Goal: Task Accomplishment & Management: Complete application form

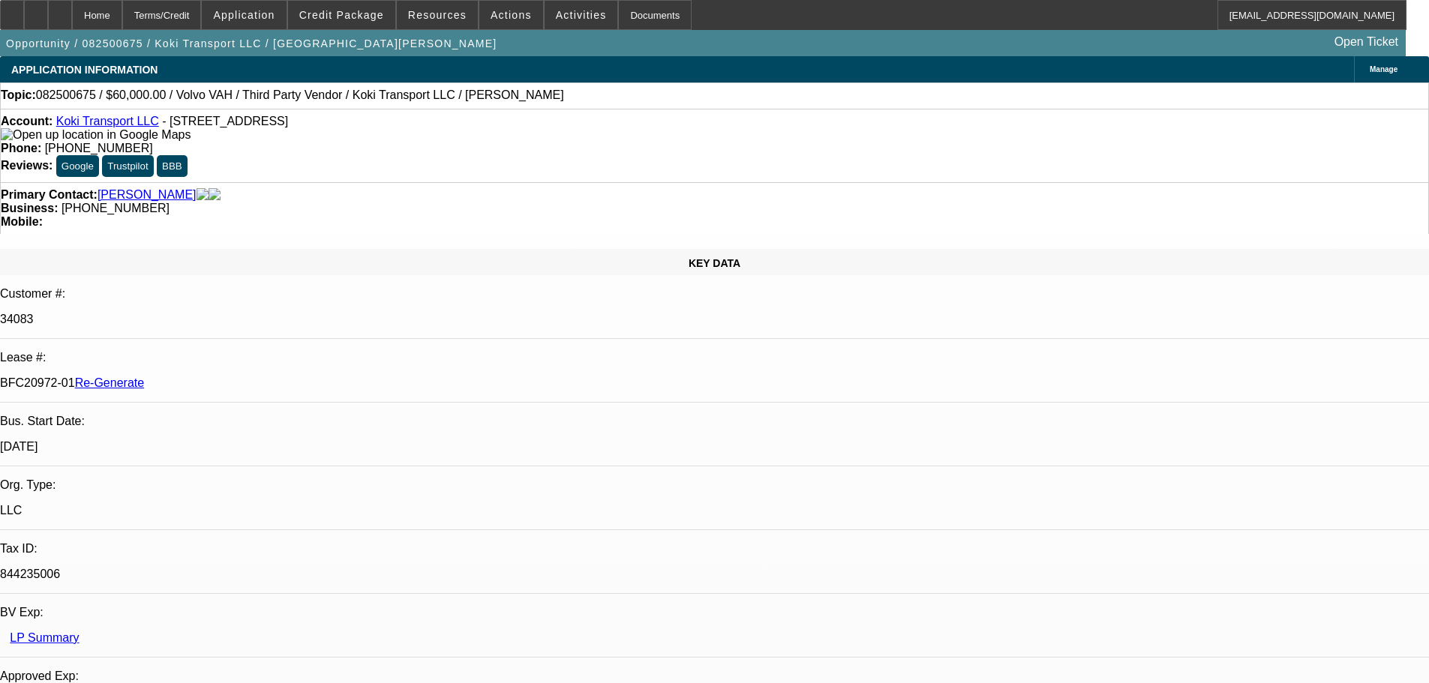
select select "4"
select select "0.2"
select select "2"
select select "0"
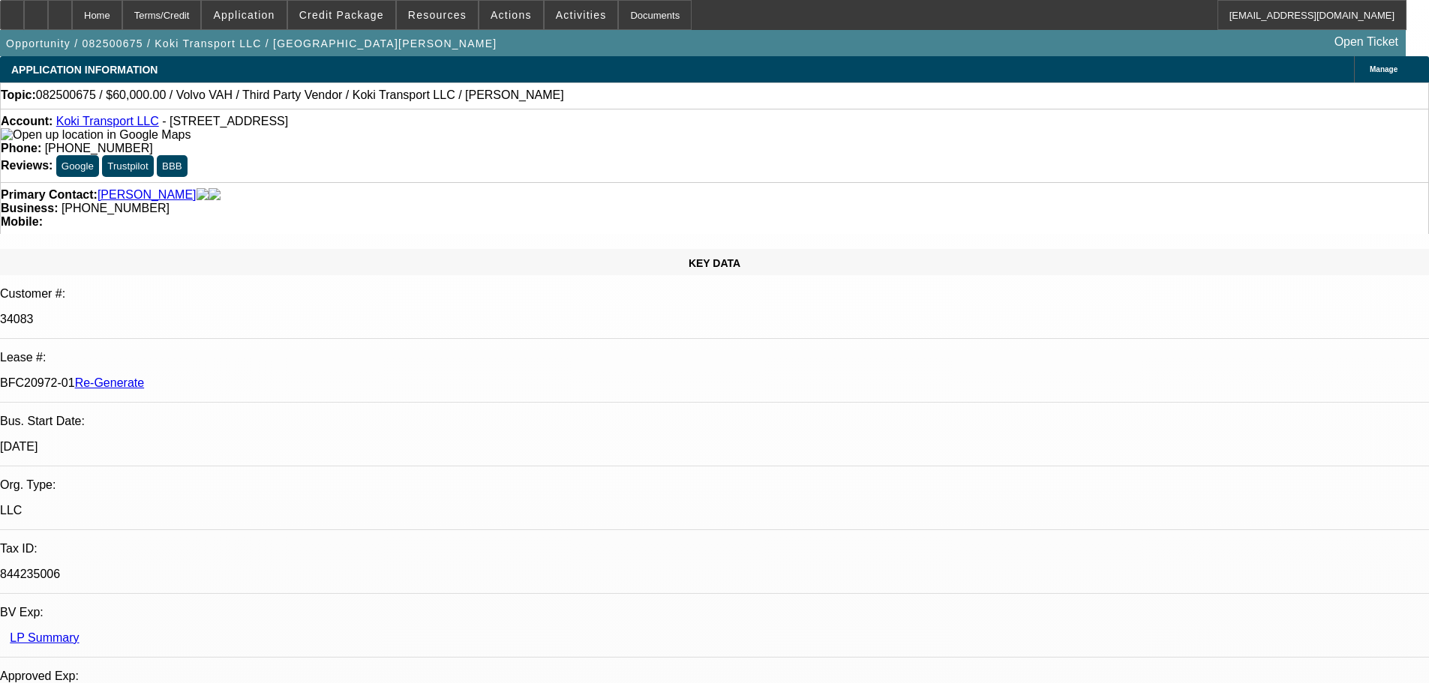
select select "6"
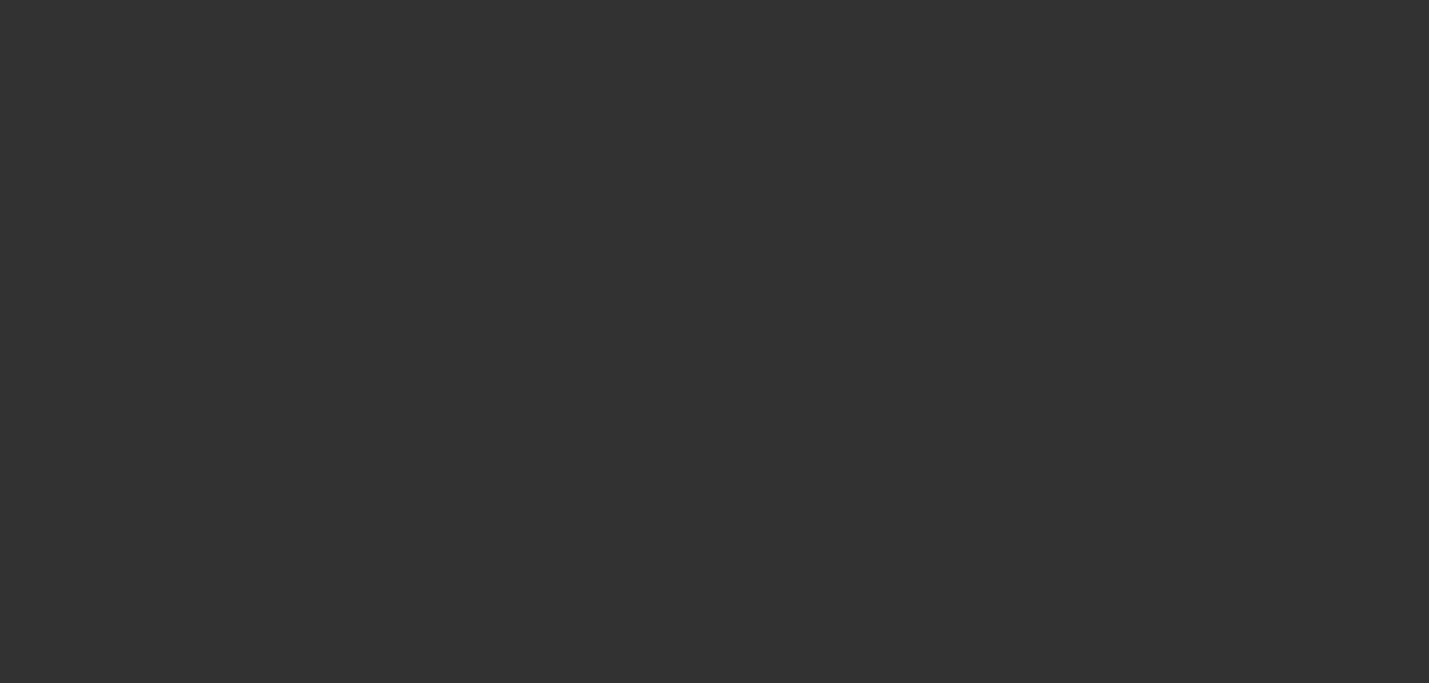
select select "4"
select select "0"
select select "0.1"
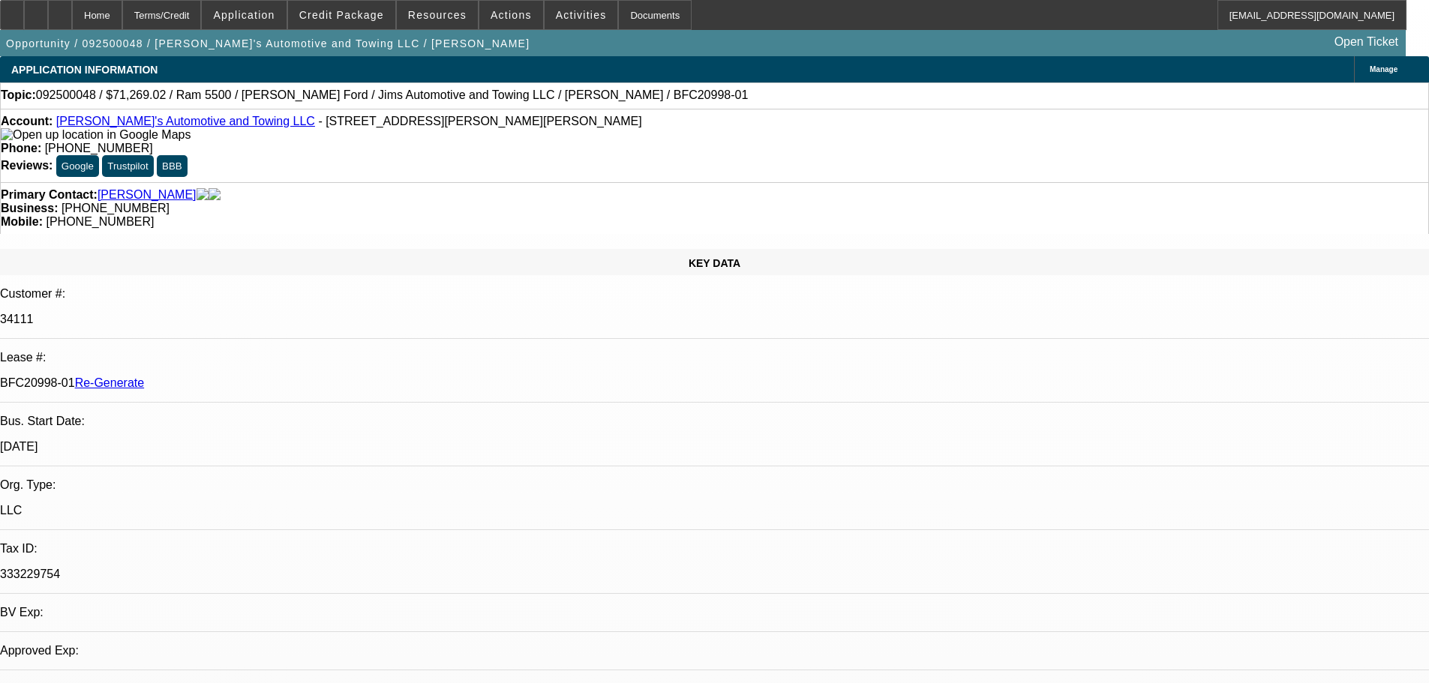
select select "3"
select select "4"
click at [647, 11] on div "Documents" at bounding box center [655, 15] width 74 height 30
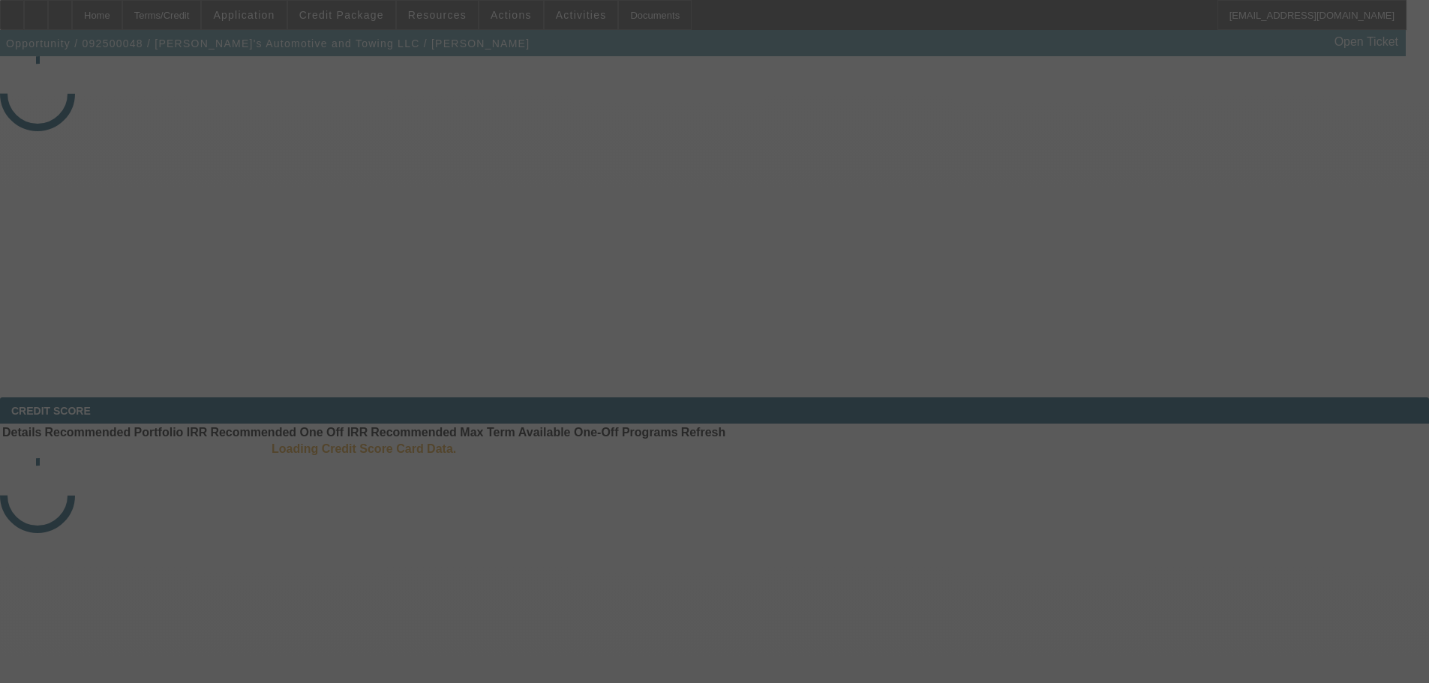
select select "4"
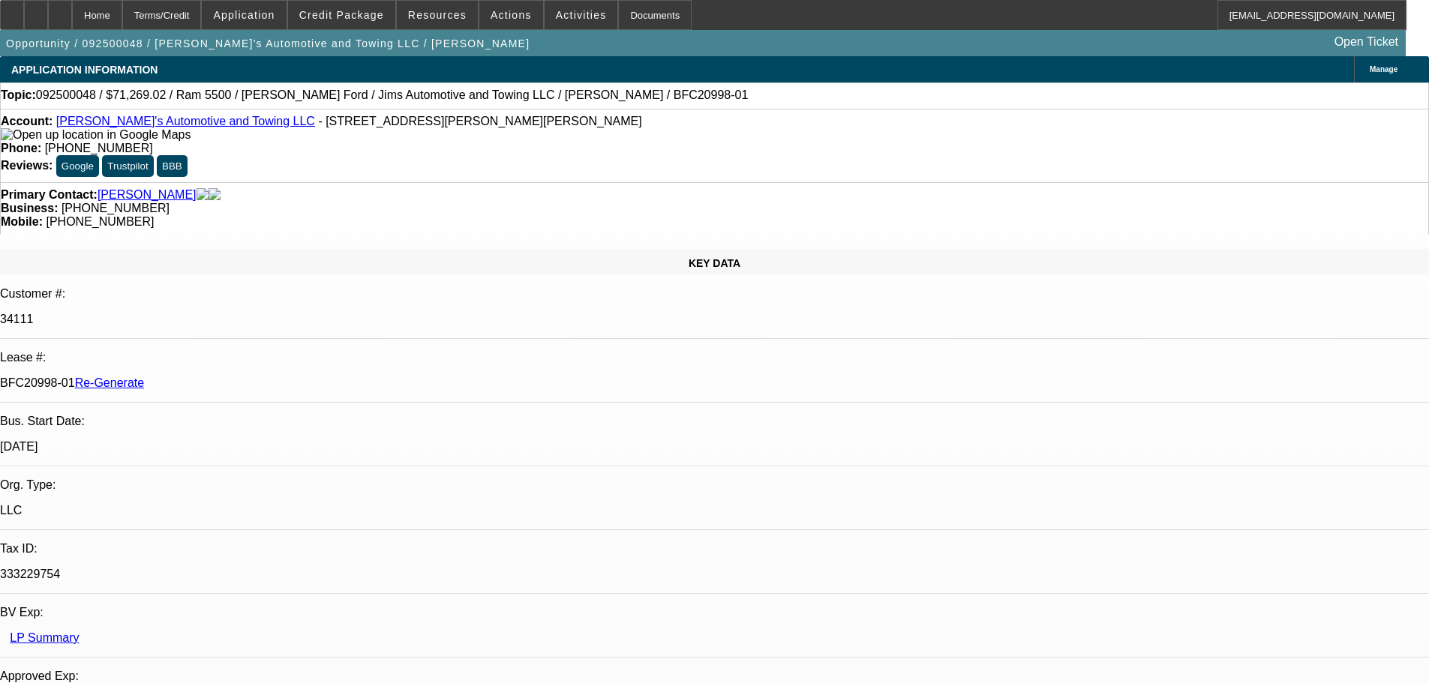
select select "0"
select select "0.1"
select select "3"
select select "4"
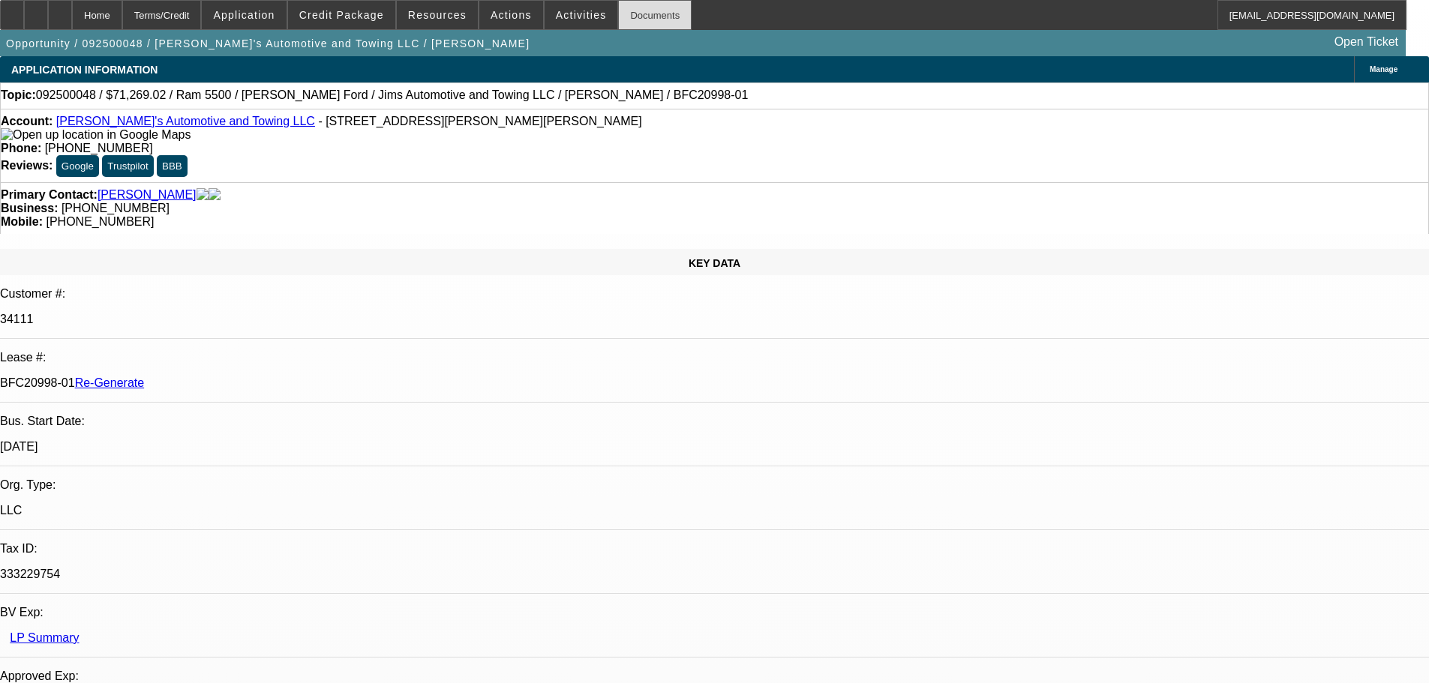
click at [633, 13] on div "Documents" at bounding box center [655, 15] width 74 height 30
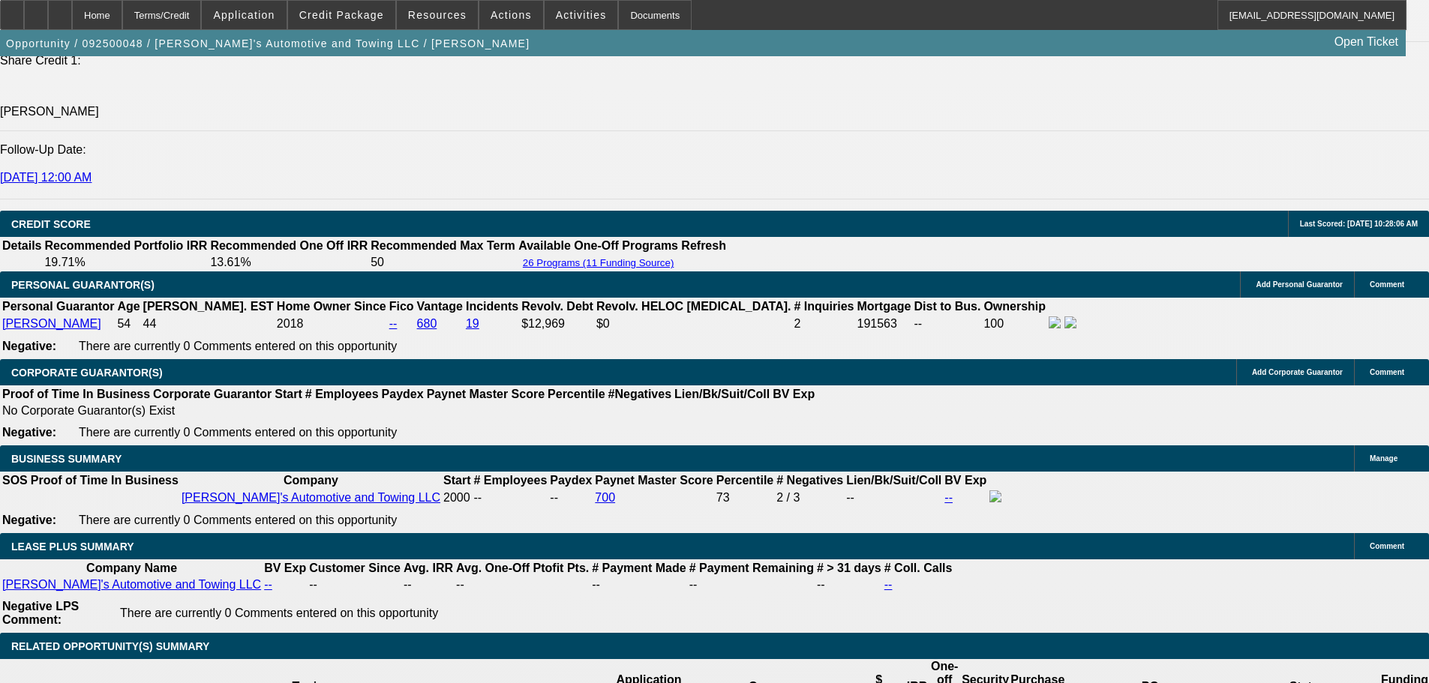
scroll to position [2176, 0]
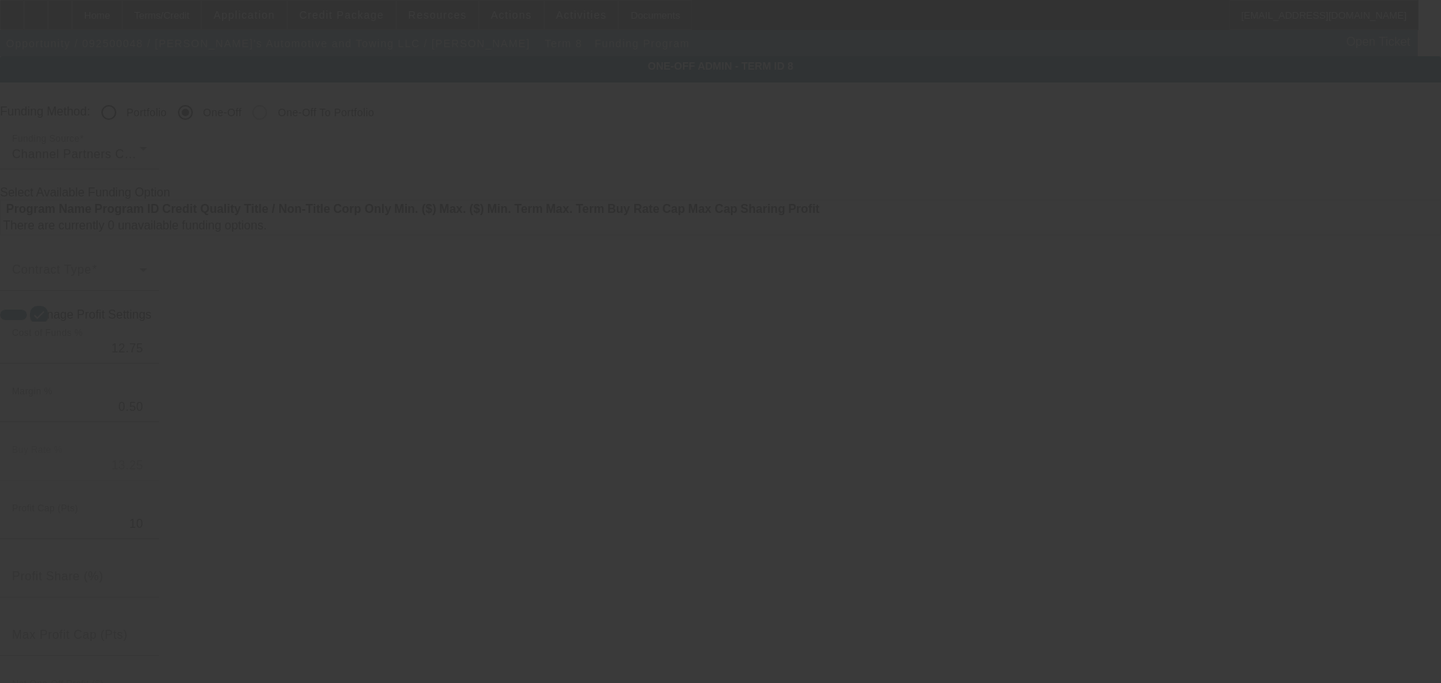
radio input "true"
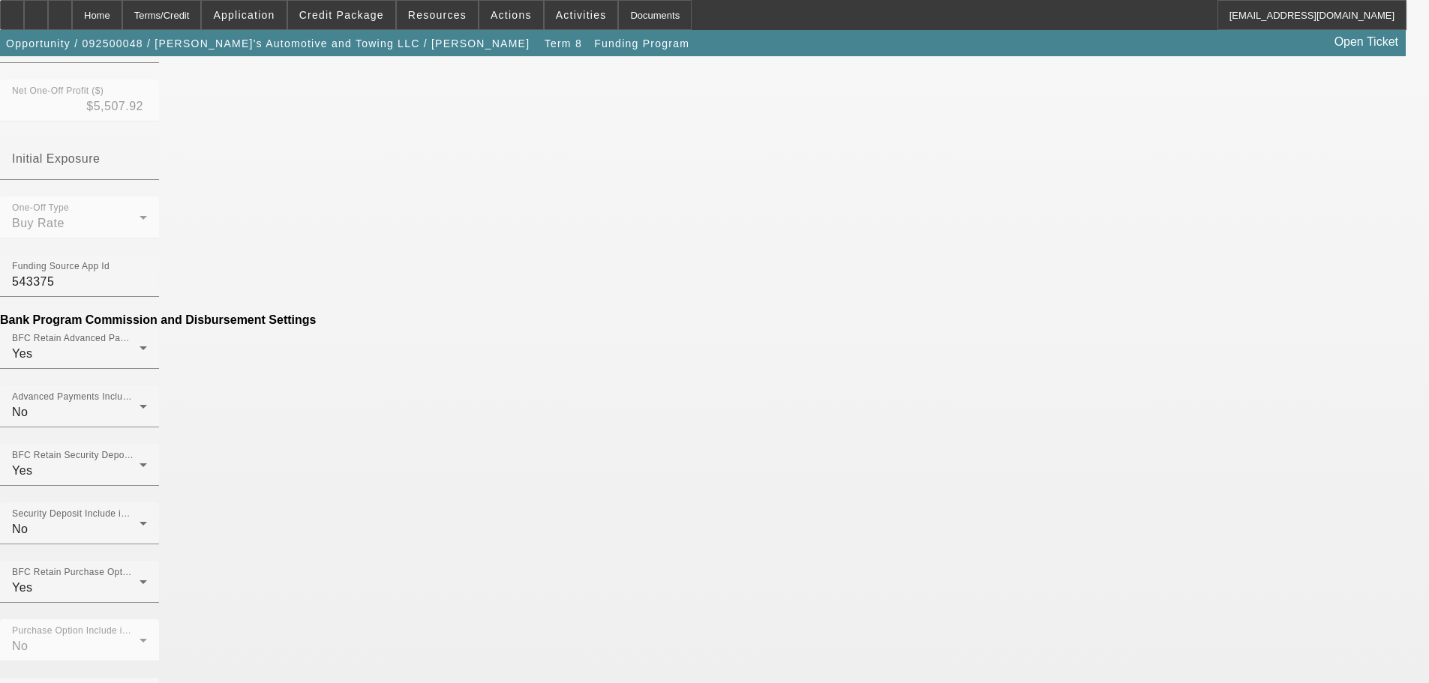
scroll to position [750, 0]
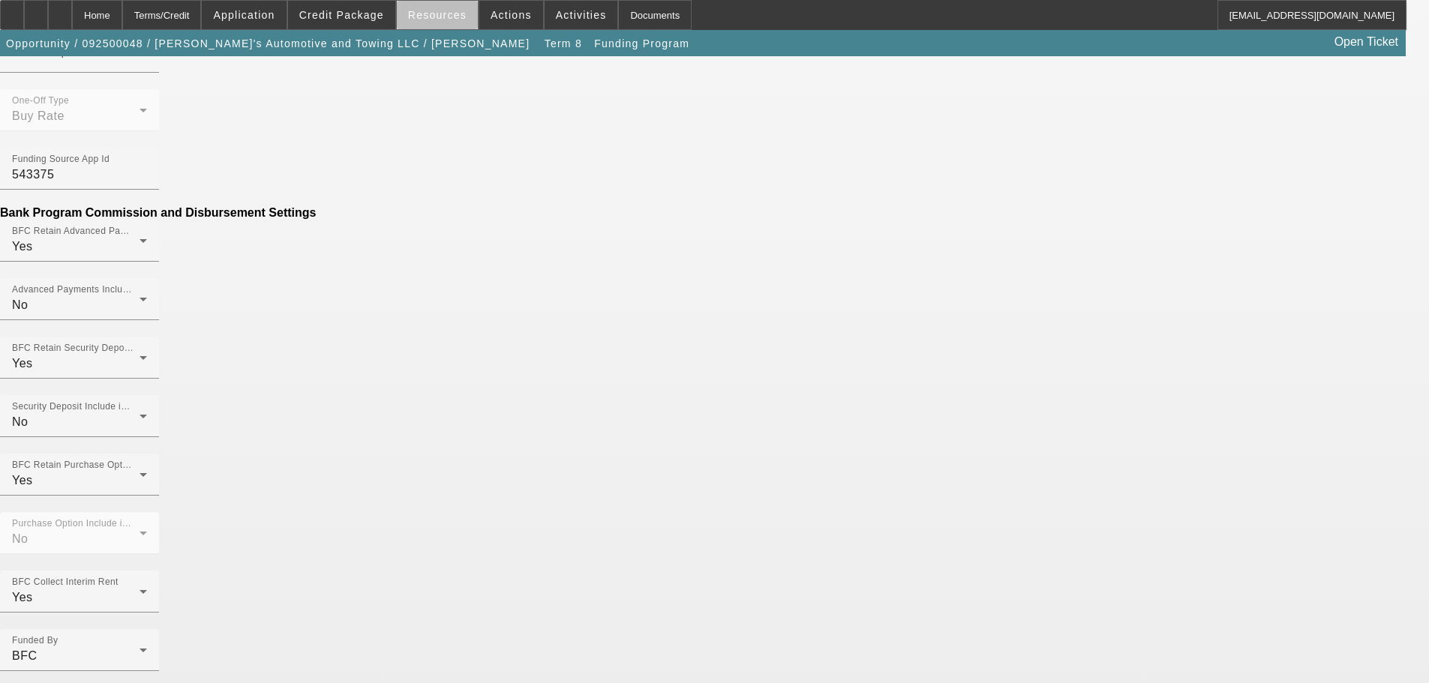
click at [450, 24] on span at bounding box center [437, 15] width 81 height 36
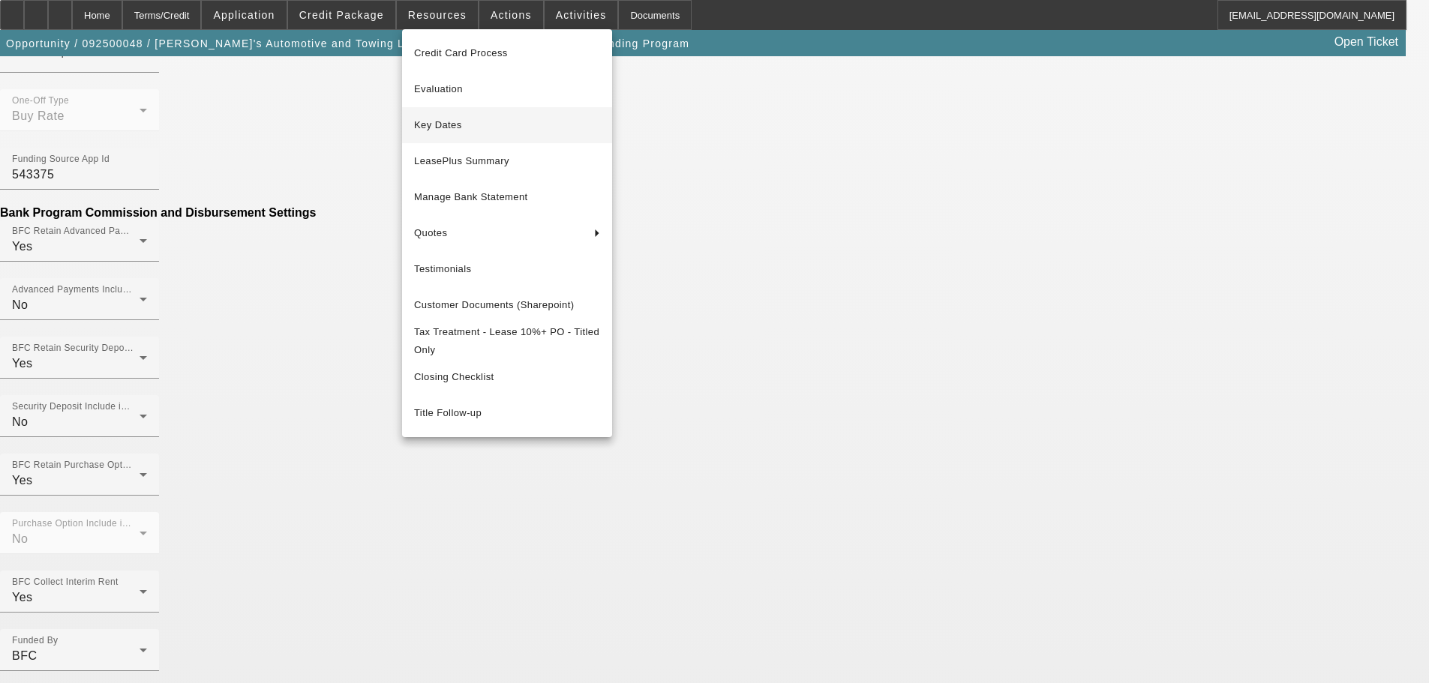
click at [452, 130] on span "Key Dates" at bounding box center [507, 125] width 186 height 18
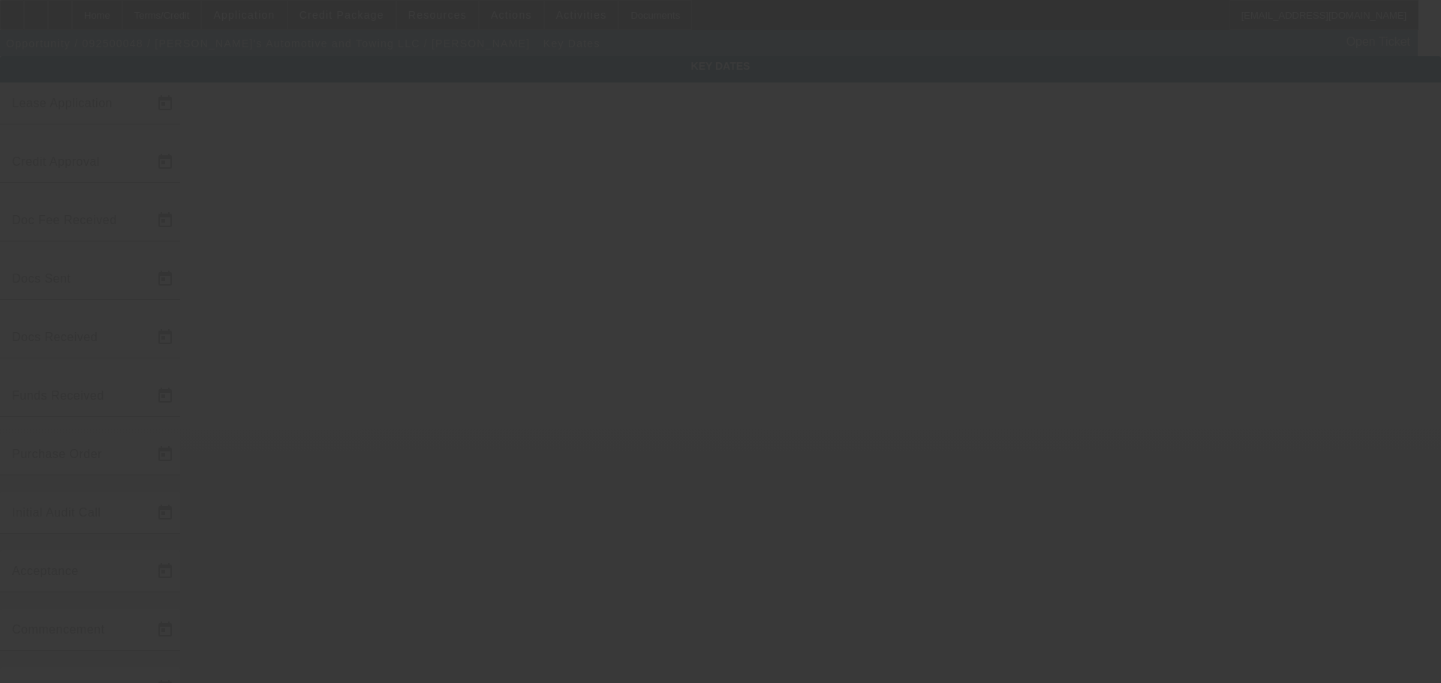
type input "9/3/2025"
type input "[DATE]"
type input "9/15/2025"
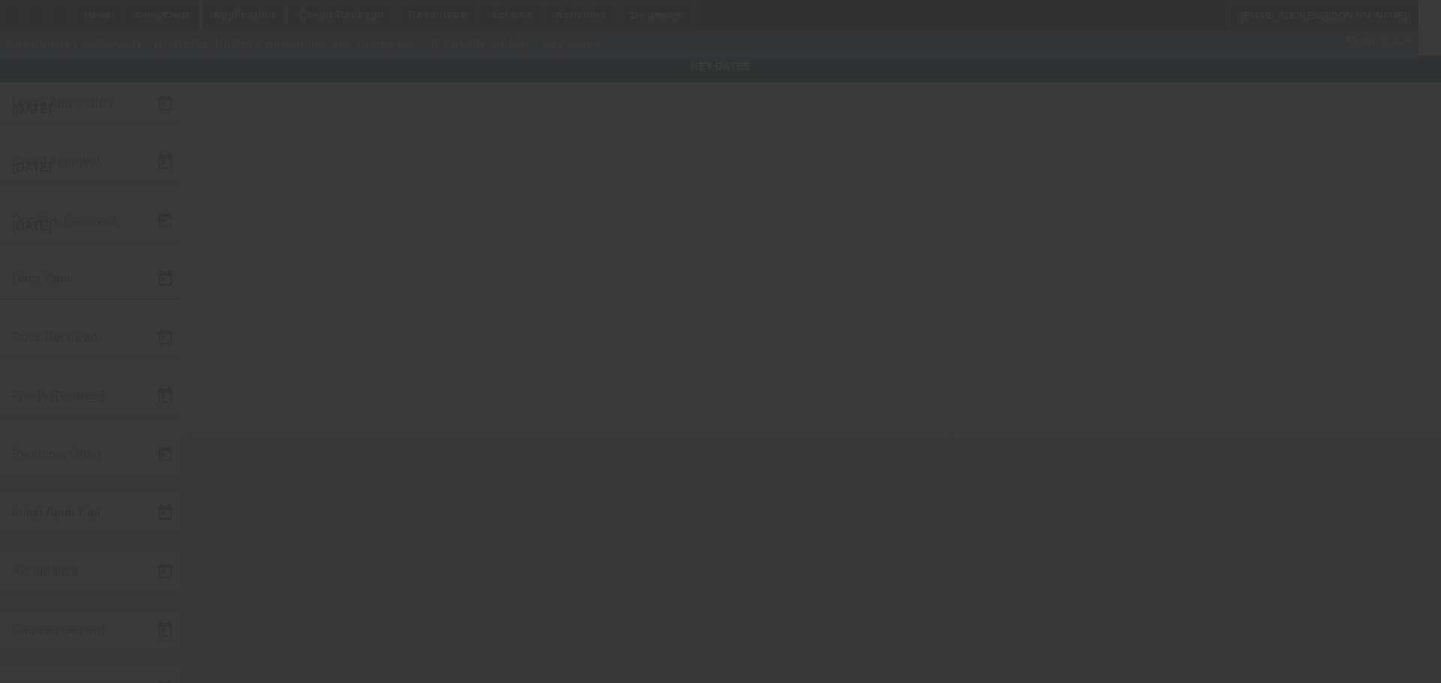
type input "9/12/2025"
type input "9/15/2025"
type input "[DATE]"
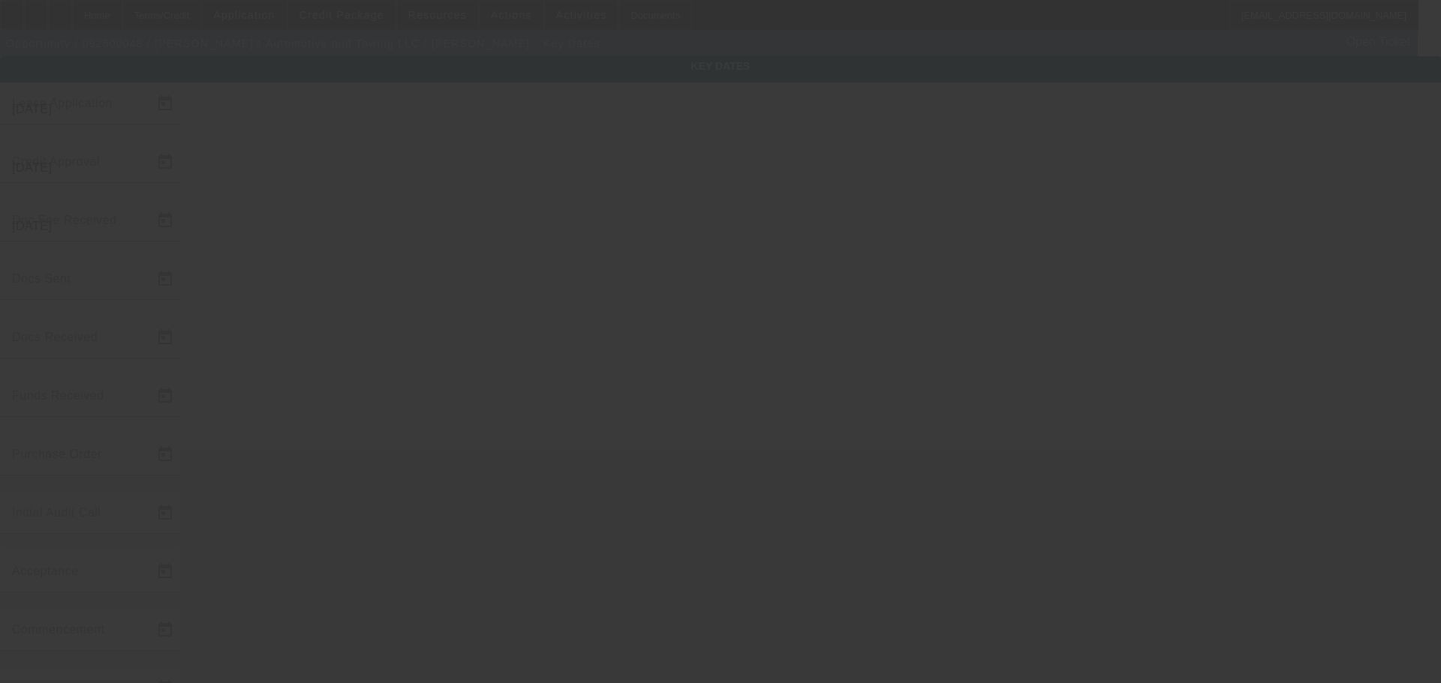
type input "[DATE]"
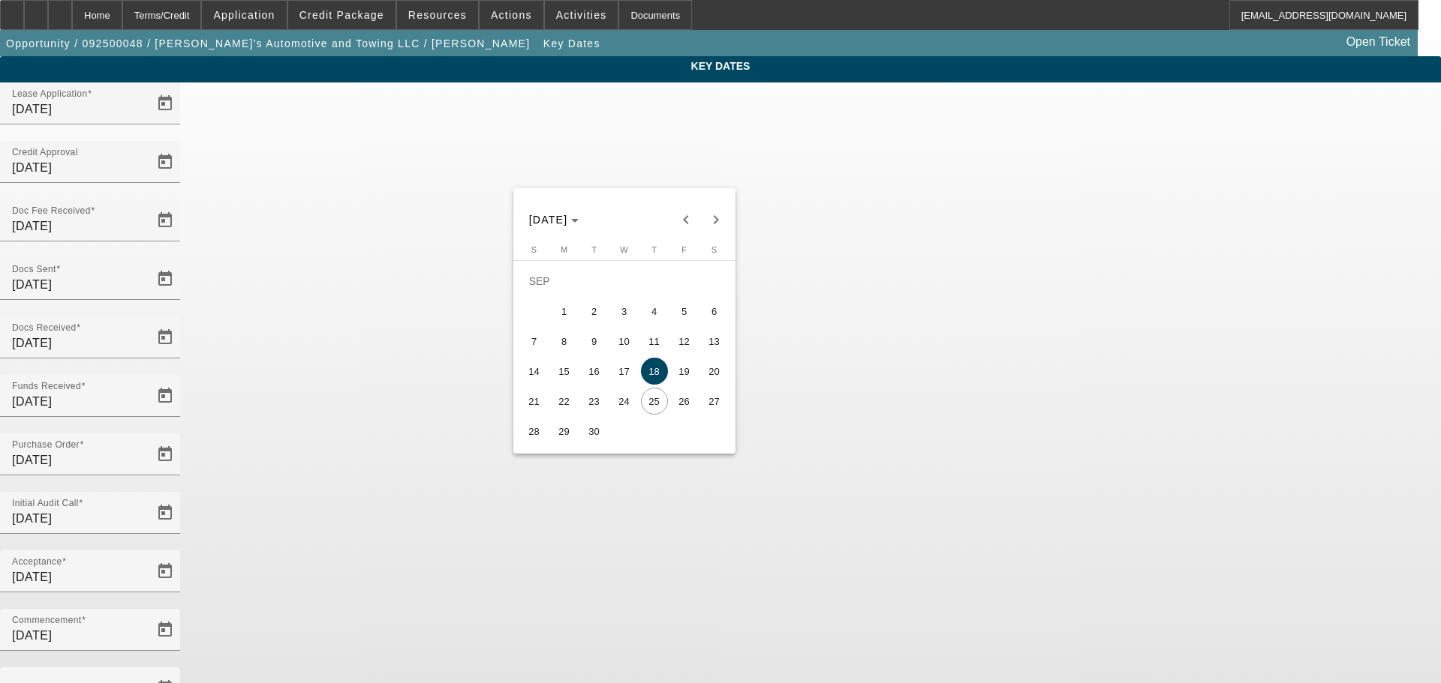
click at [685, 406] on span "26" at bounding box center [684, 401] width 27 height 27
type input "[DATE]"
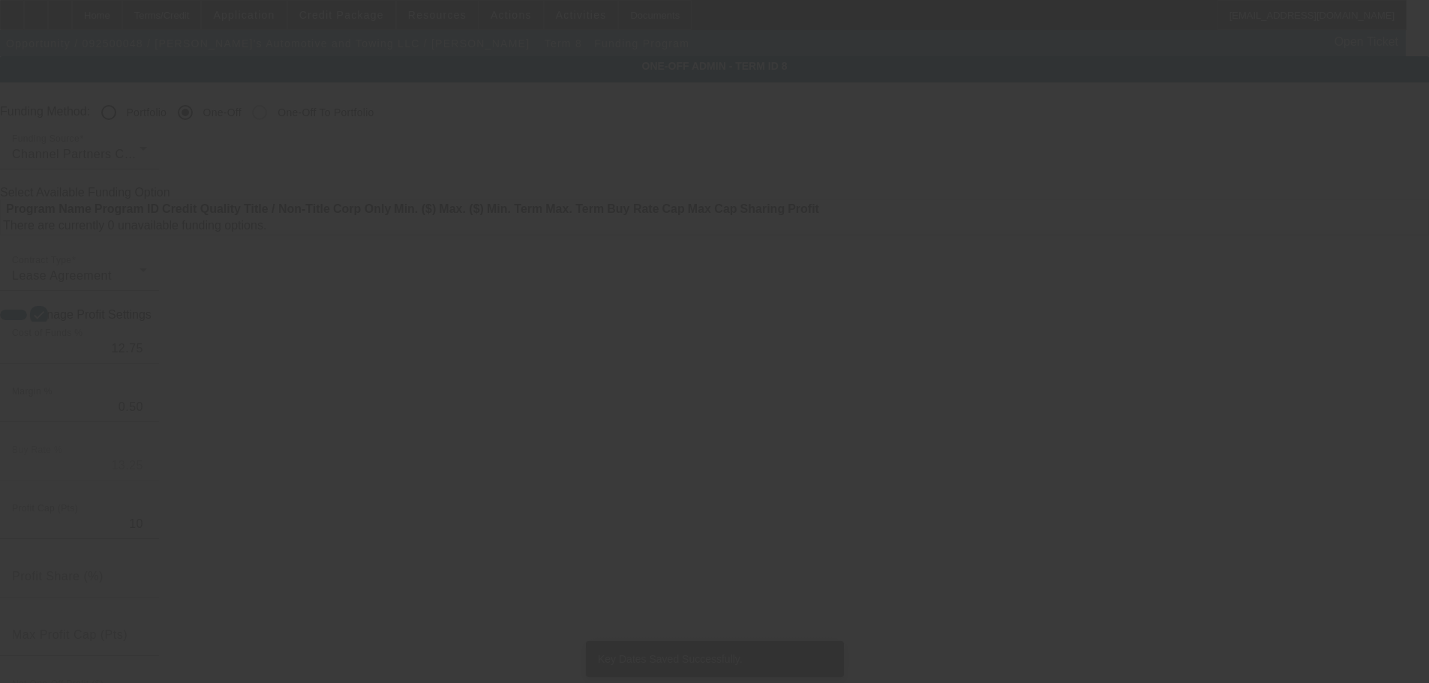
radio input "true"
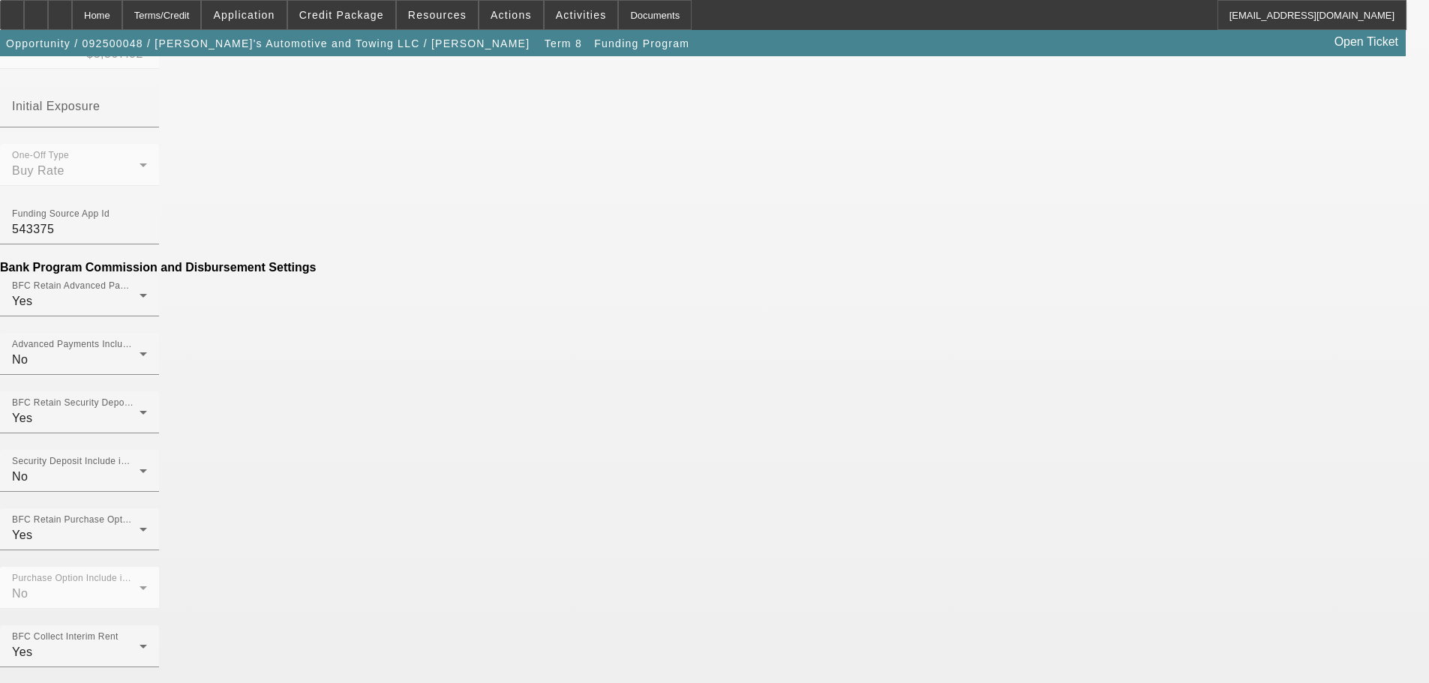
scroll to position [711, 0]
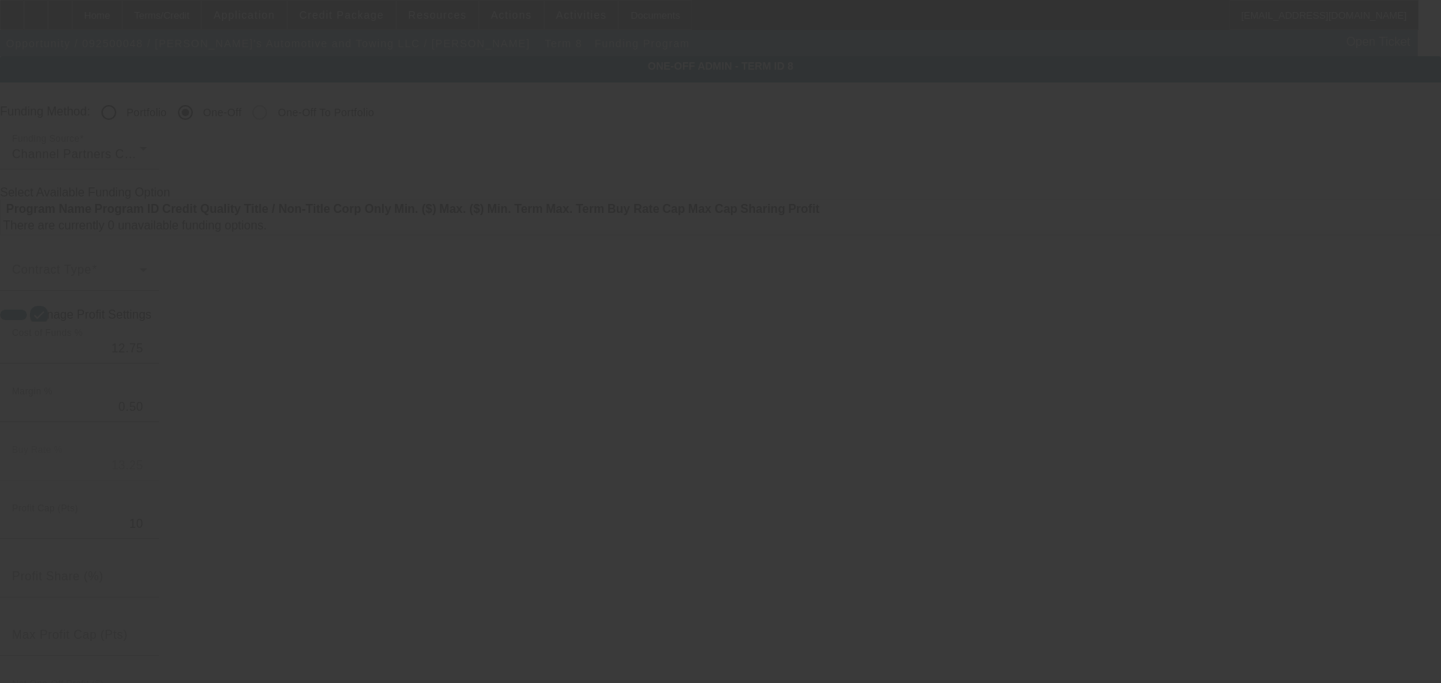
radio input "true"
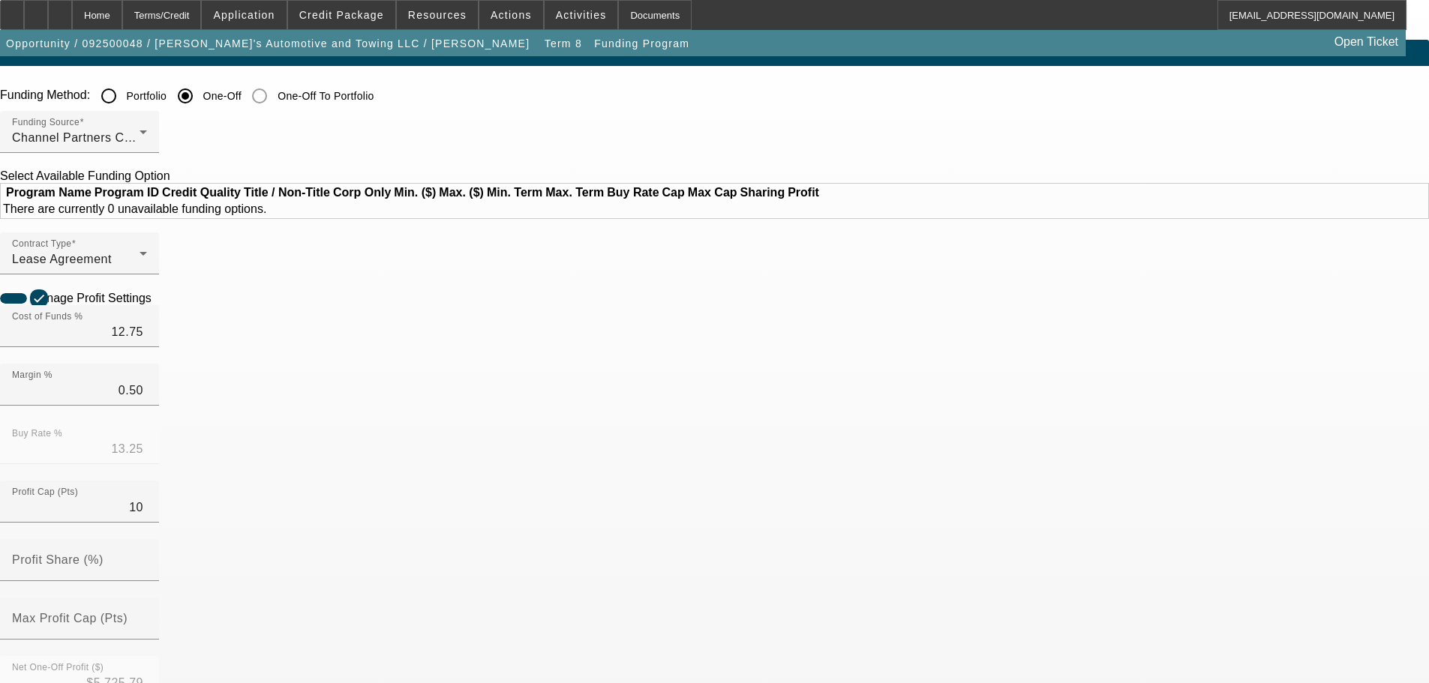
scroll to position [225, 0]
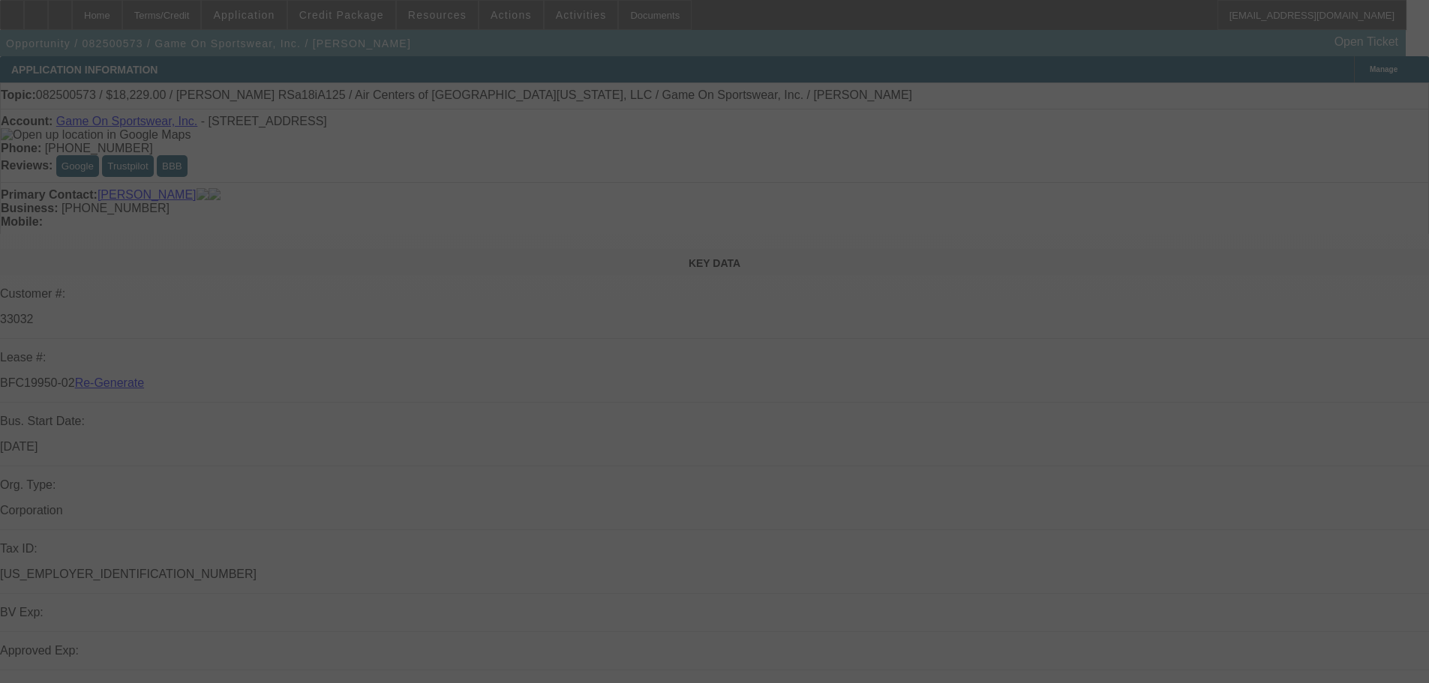
select select "4"
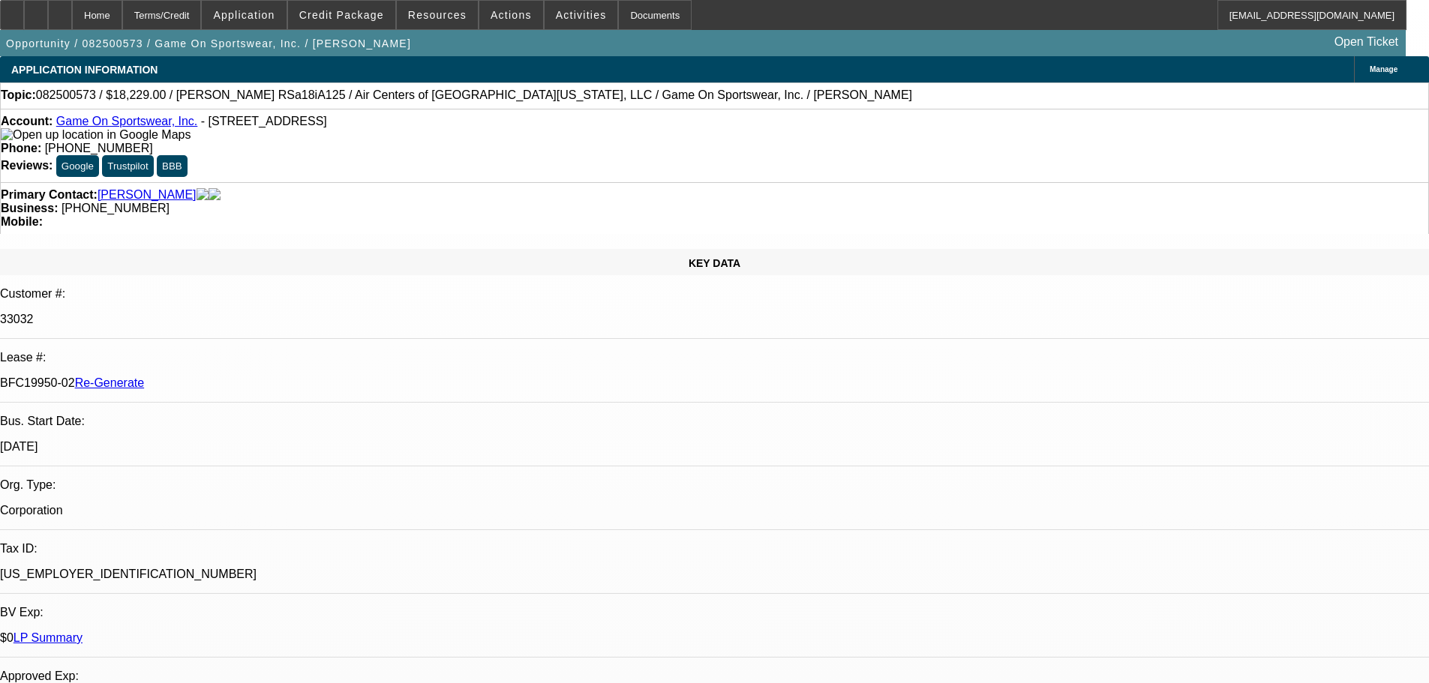
select select "0"
select select "1"
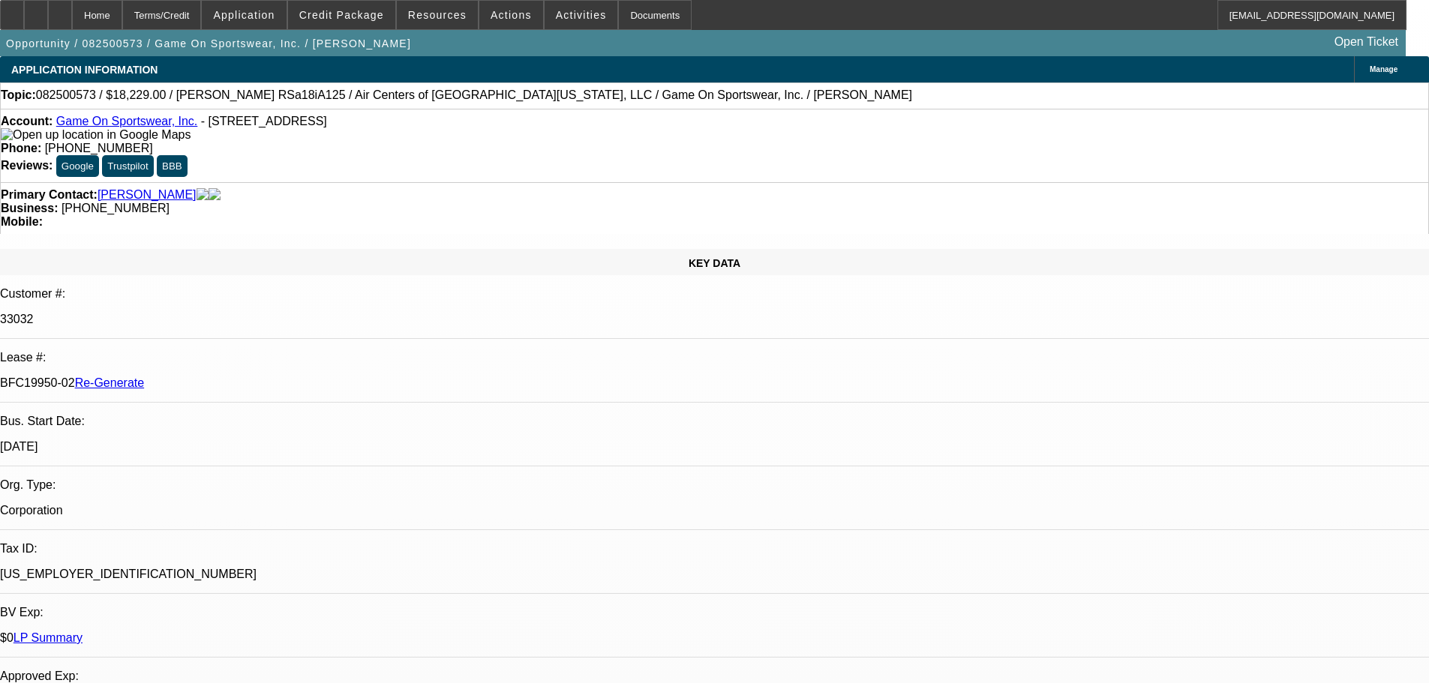
select select "6"
click at [618, 13] on div "Documents" at bounding box center [655, 15] width 74 height 30
click at [254, 188] on div "Primary Contact: Scott, Rodney" at bounding box center [715, 195] width 1428 height 14
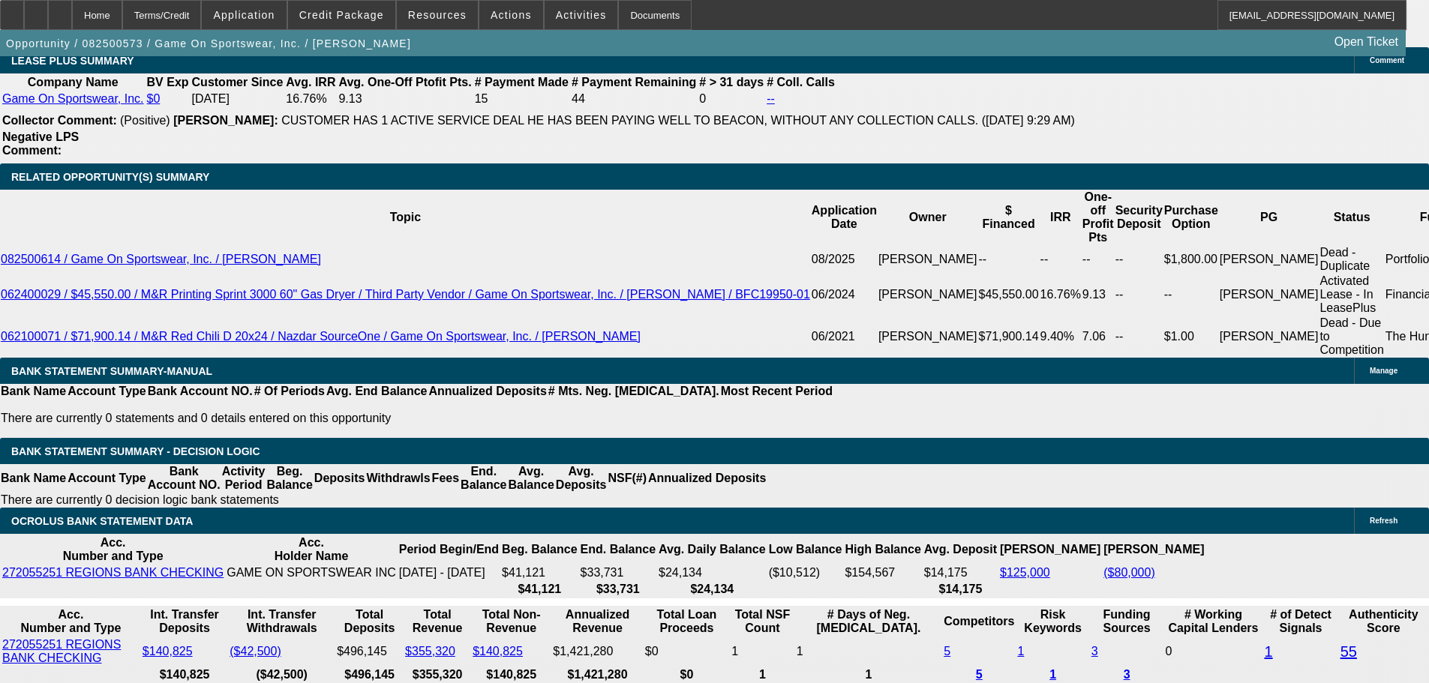
scroll to position [2626, 0]
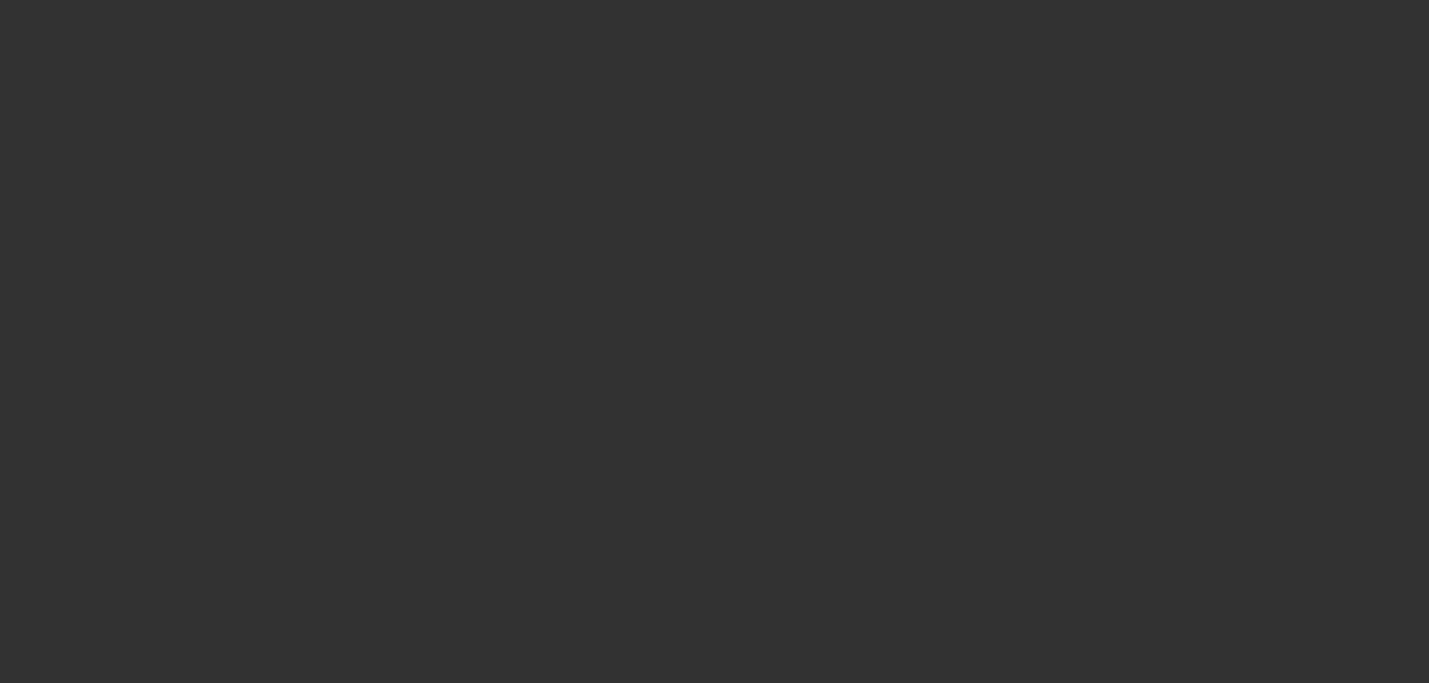
radio input "true"
type input "15"
type input "$35,000.00"
type input "$3,000.00"
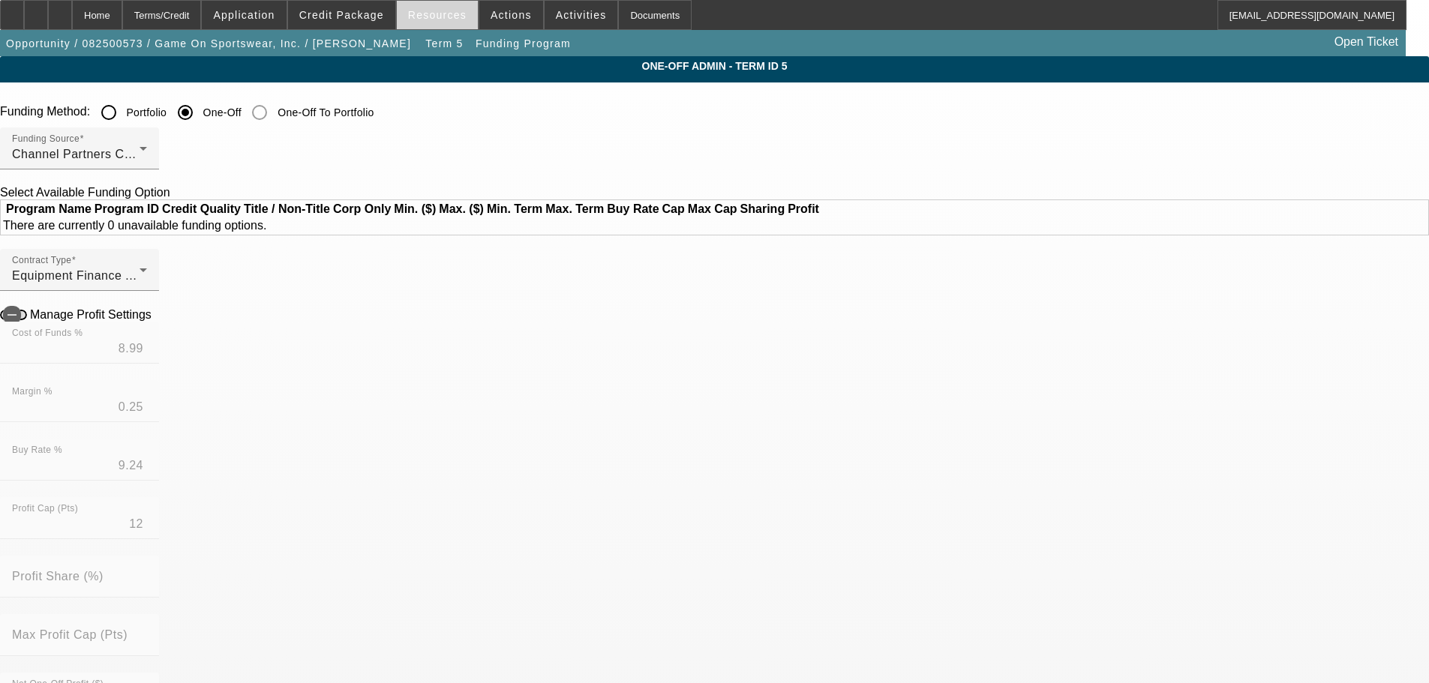
click at [423, 20] on span "Resources" at bounding box center [437, 15] width 59 height 12
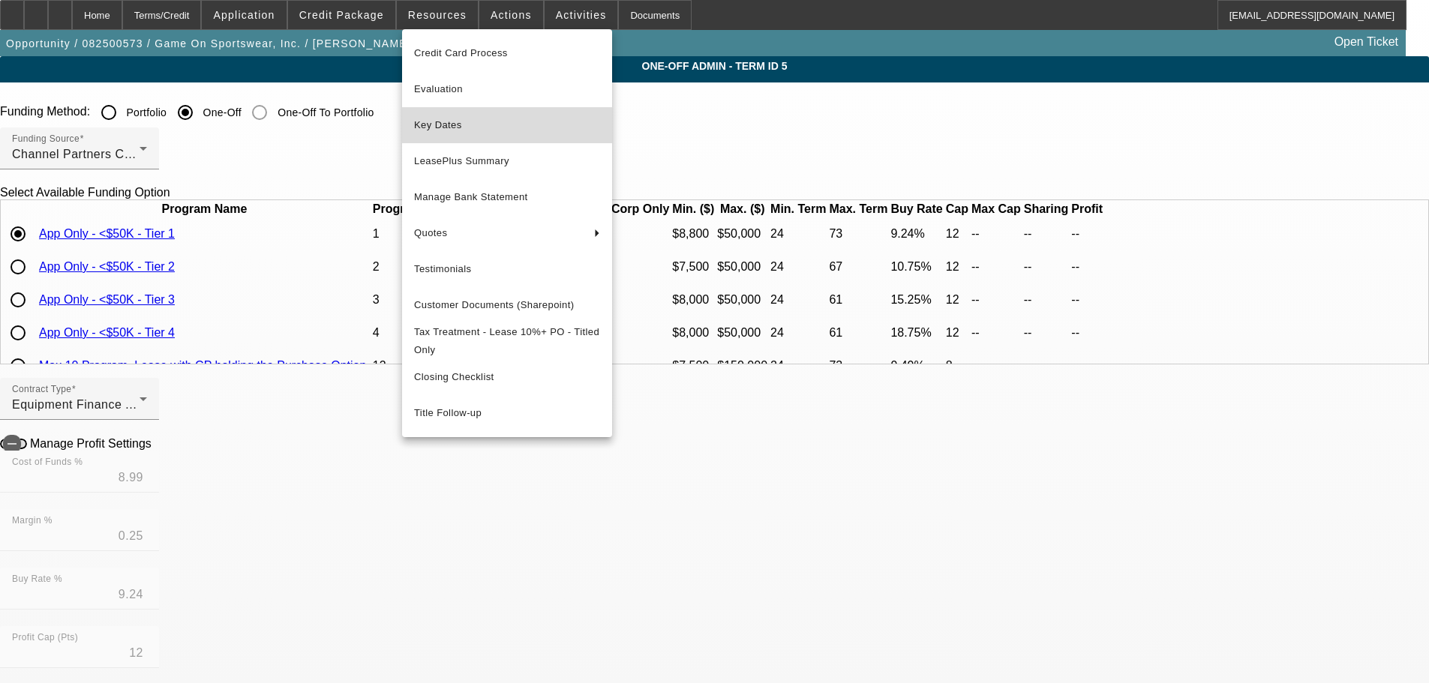
click at [471, 126] on span "Key Dates" at bounding box center [507, 125] width 186 height 18
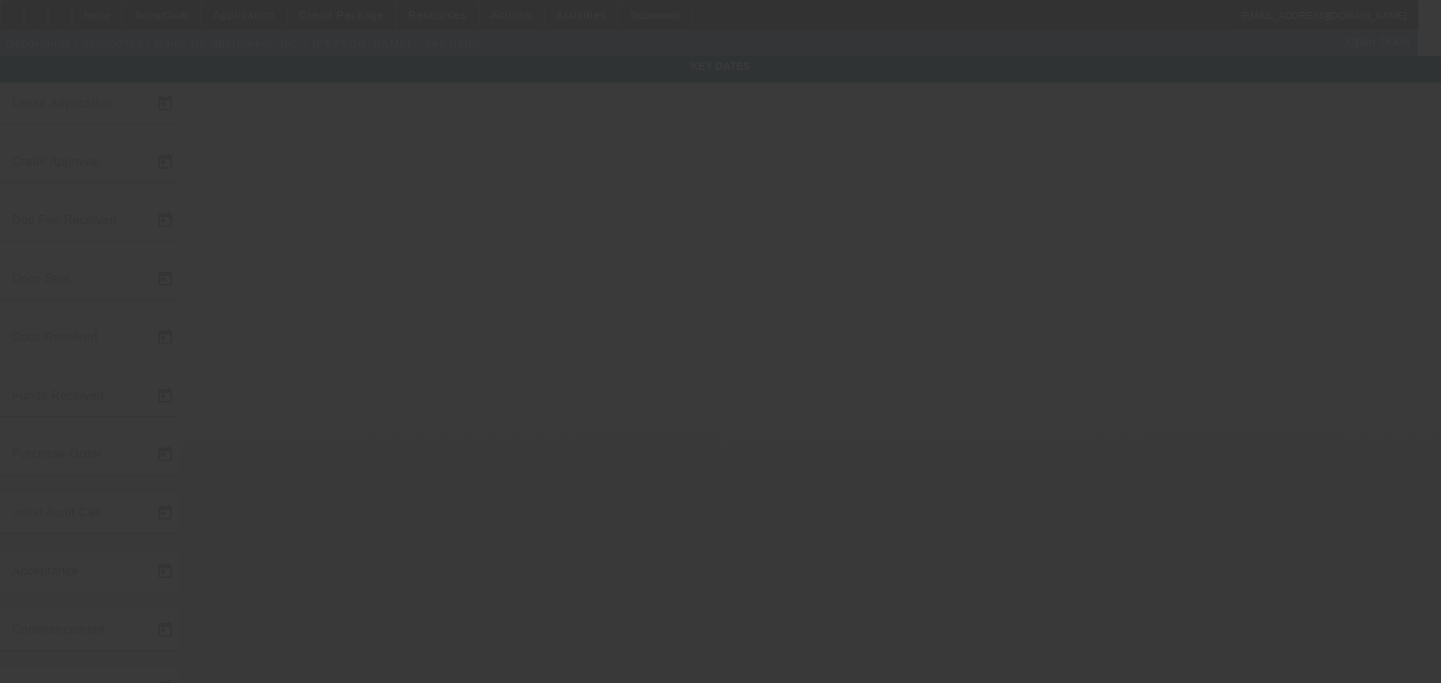
type input "8/21/2025"
type input "9/4/2025"
type input "9/8/2025"
type input "9/15/2025"
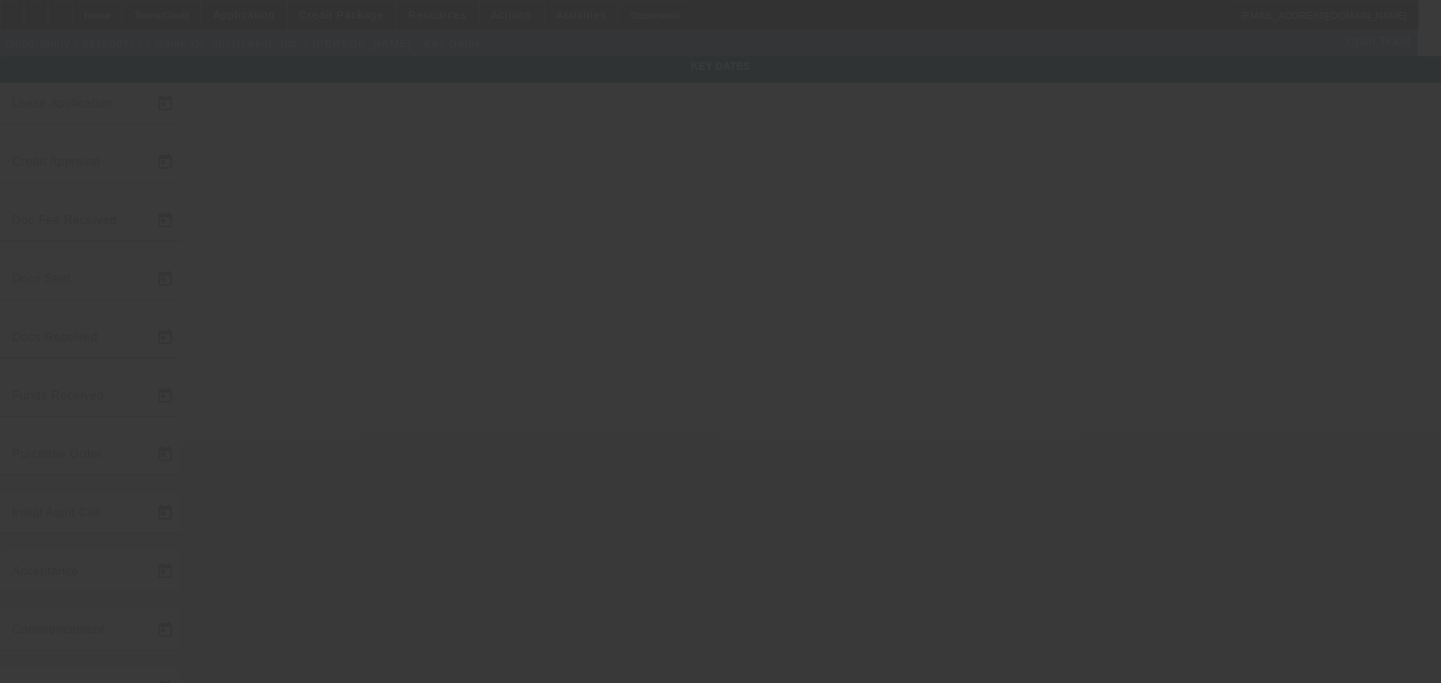
type input "[DATE]"
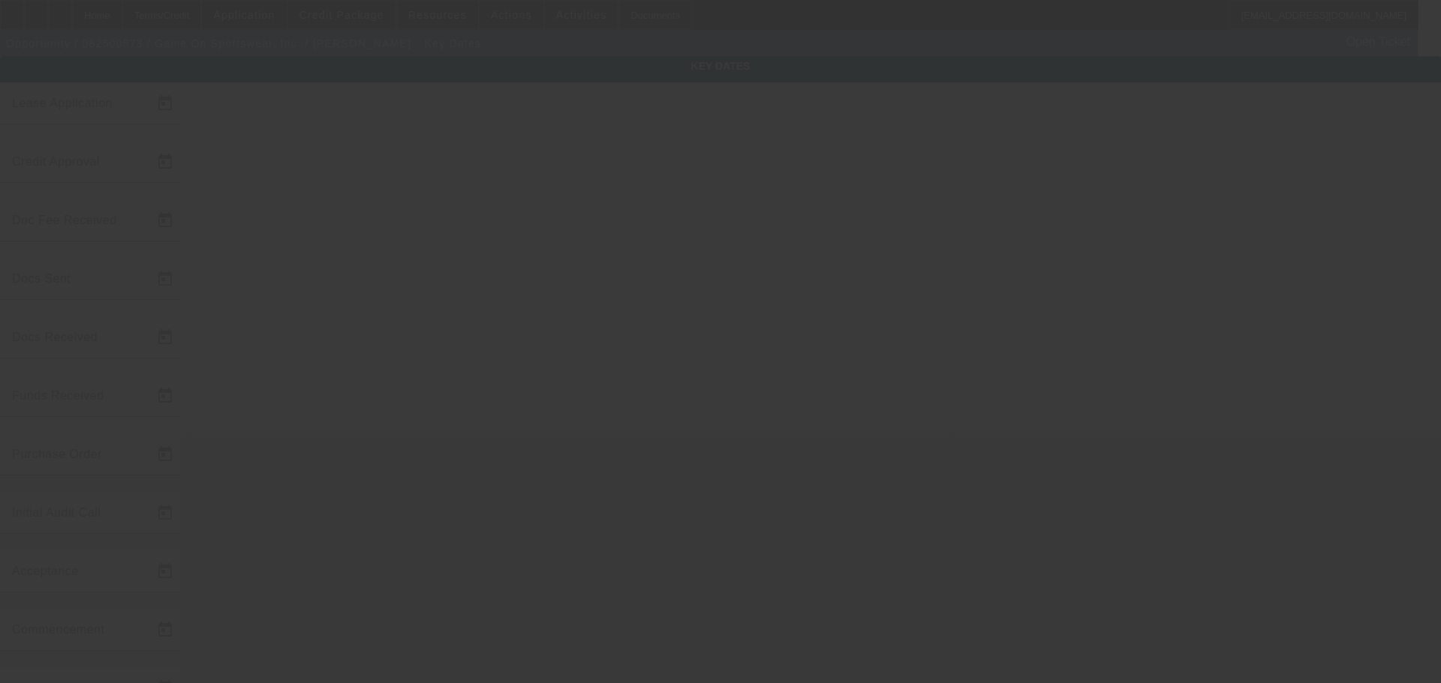
type input "[DATE]"
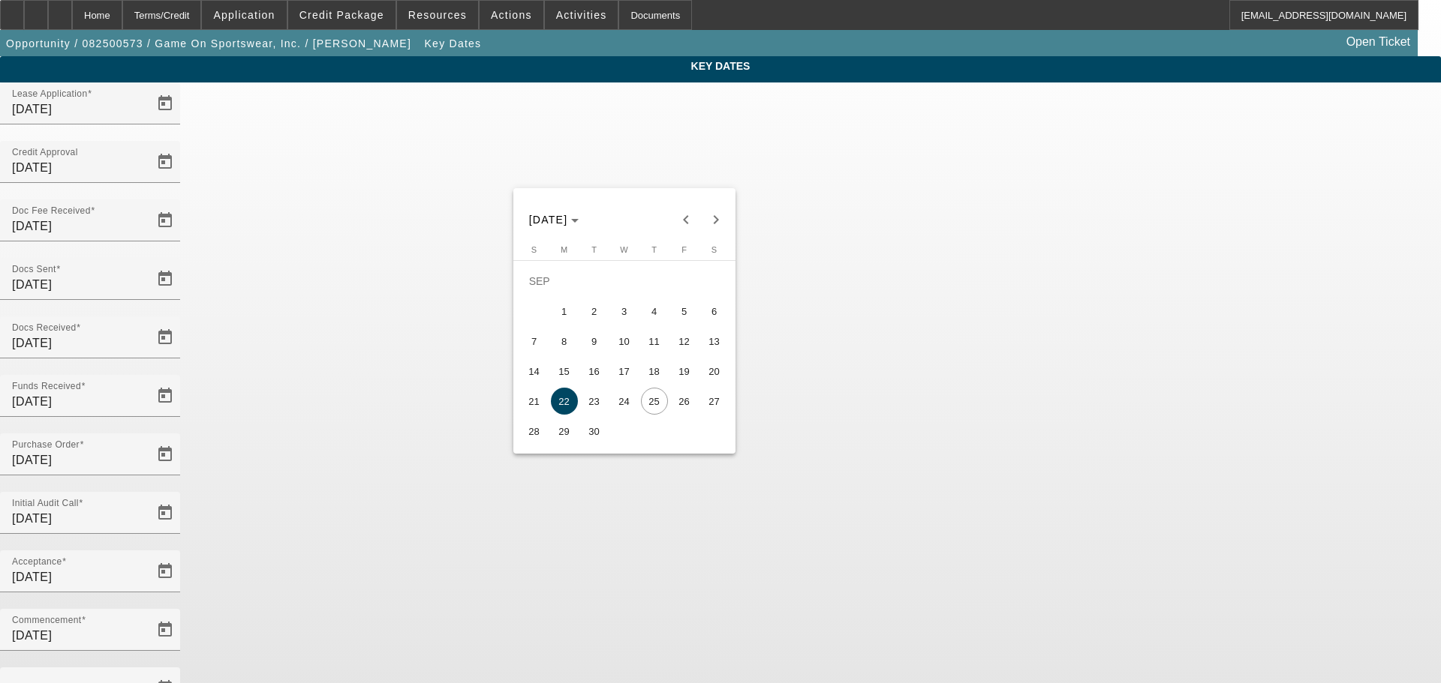
click at [674, 402] on span "26" at bounding box center [684, 401] width 27 height 27
type input "[DATE]"
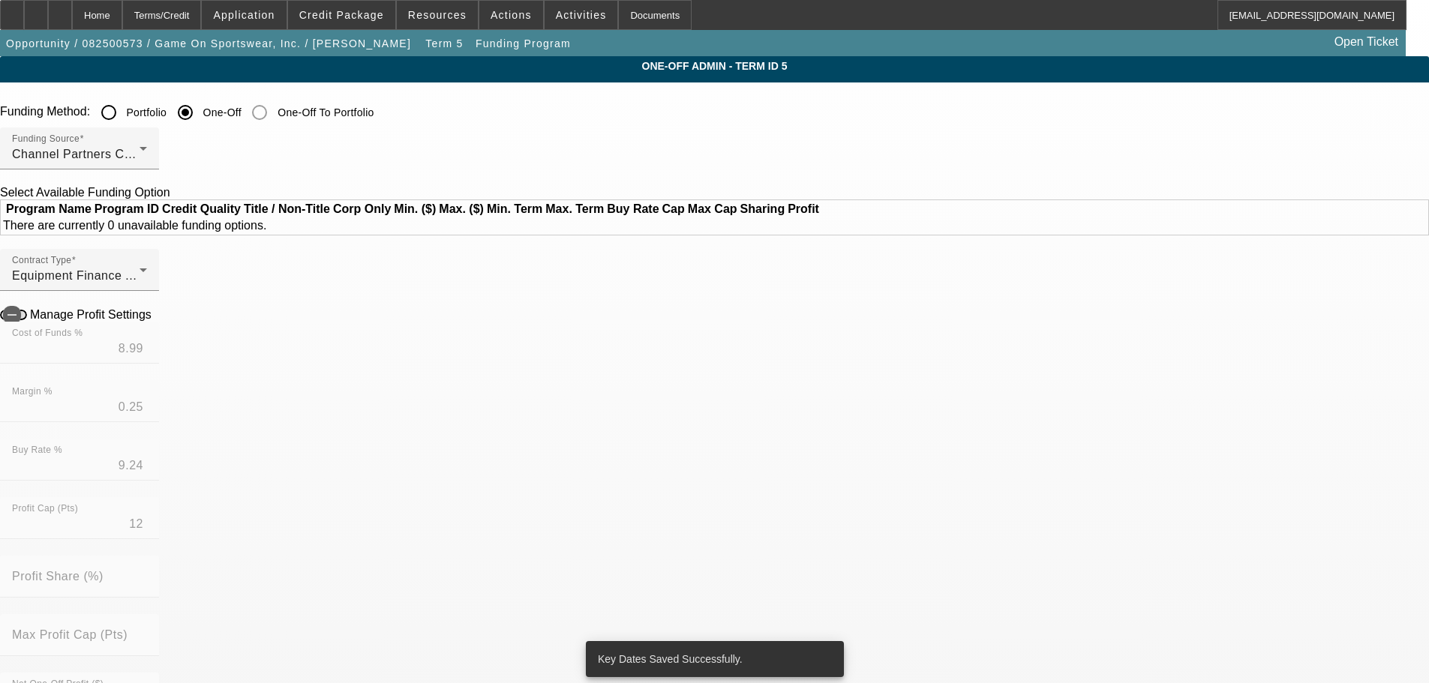
radio input "true"
type input "15"
type input "$35,000.00"
type input "$3,000.00"
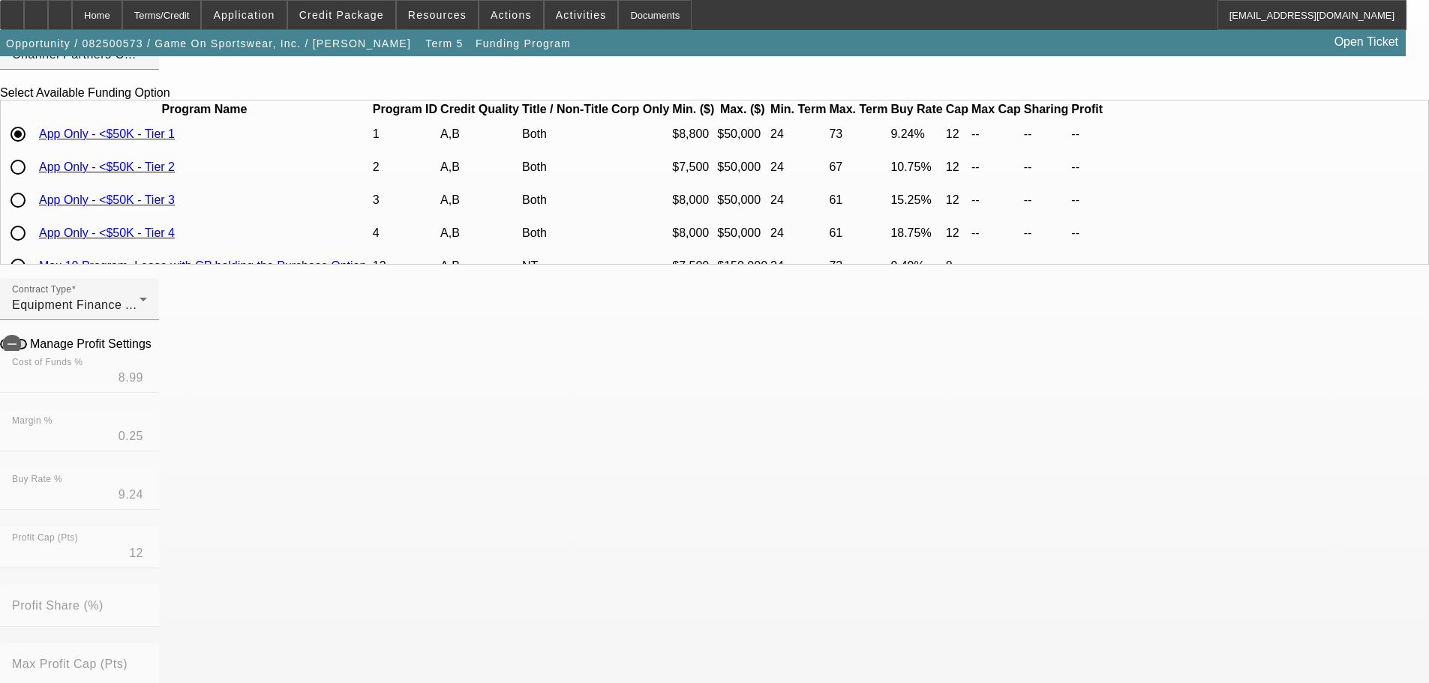
scroll to position [300, 0]
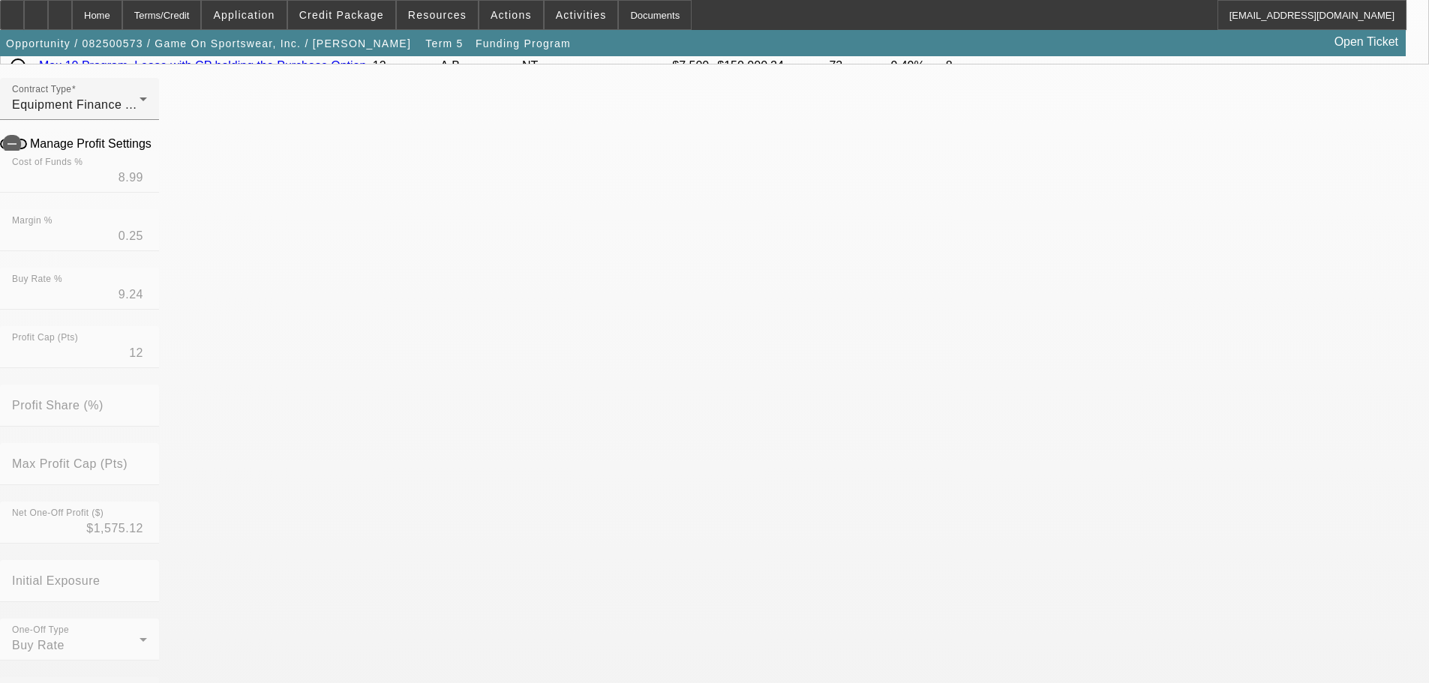
drag, startPoint x: 1116, startPoint y: 193, endPoint x: 1141, endPoint y: 178, distance: 29.6
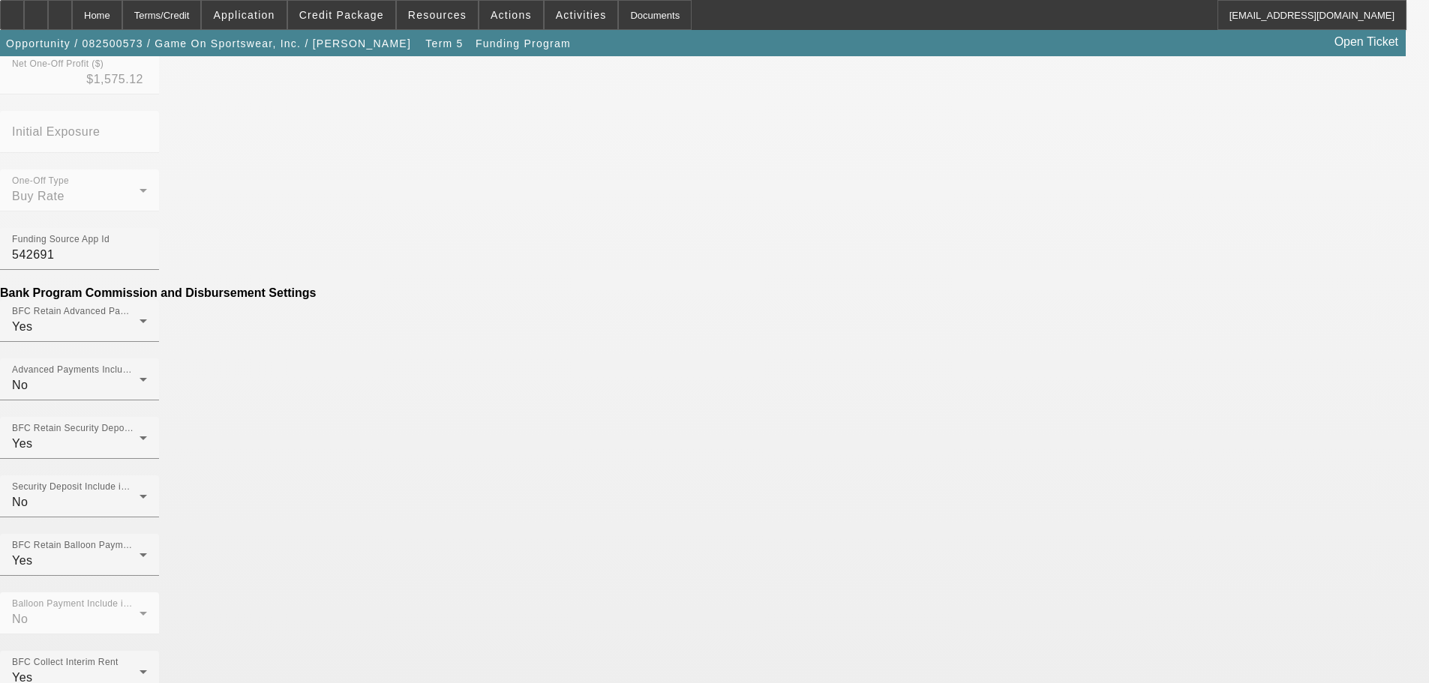
scroll to position [750, 0]
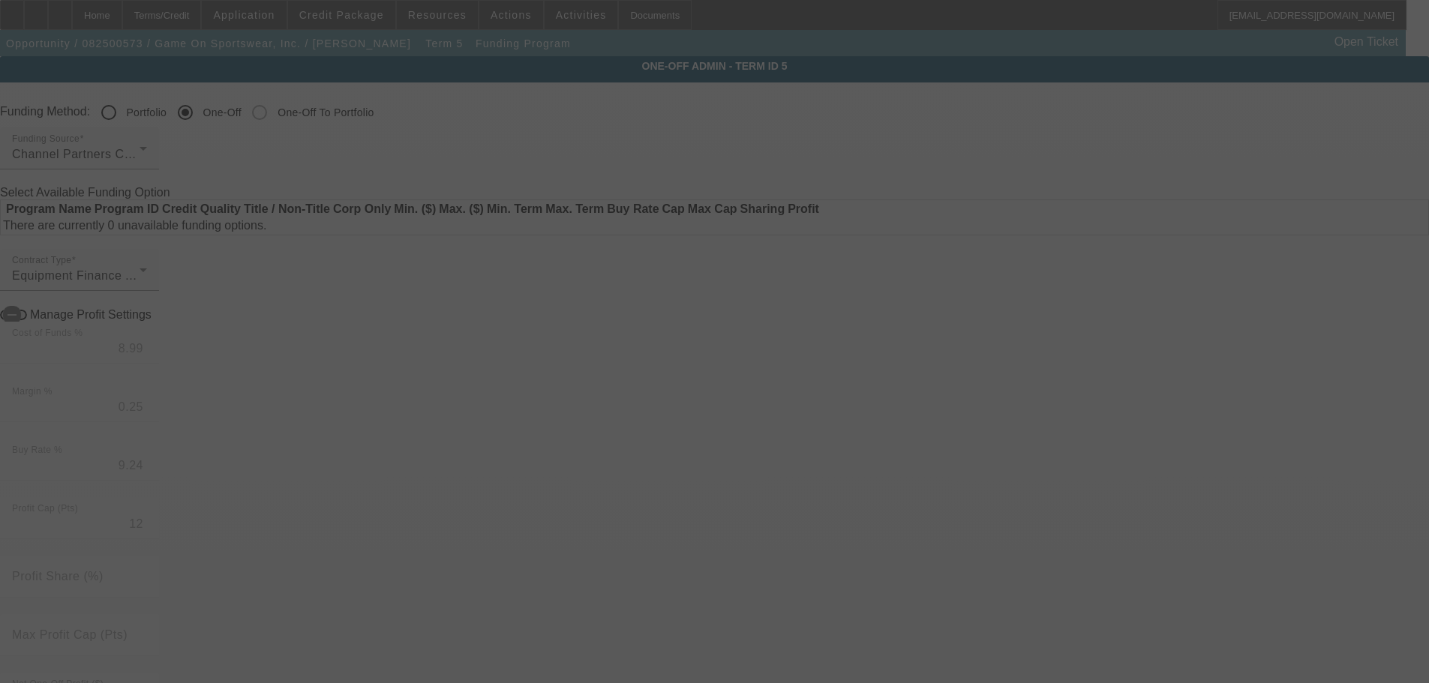
radio input "true"
type input "15"
type input "$35,000.00"
type input "$3,000.00"
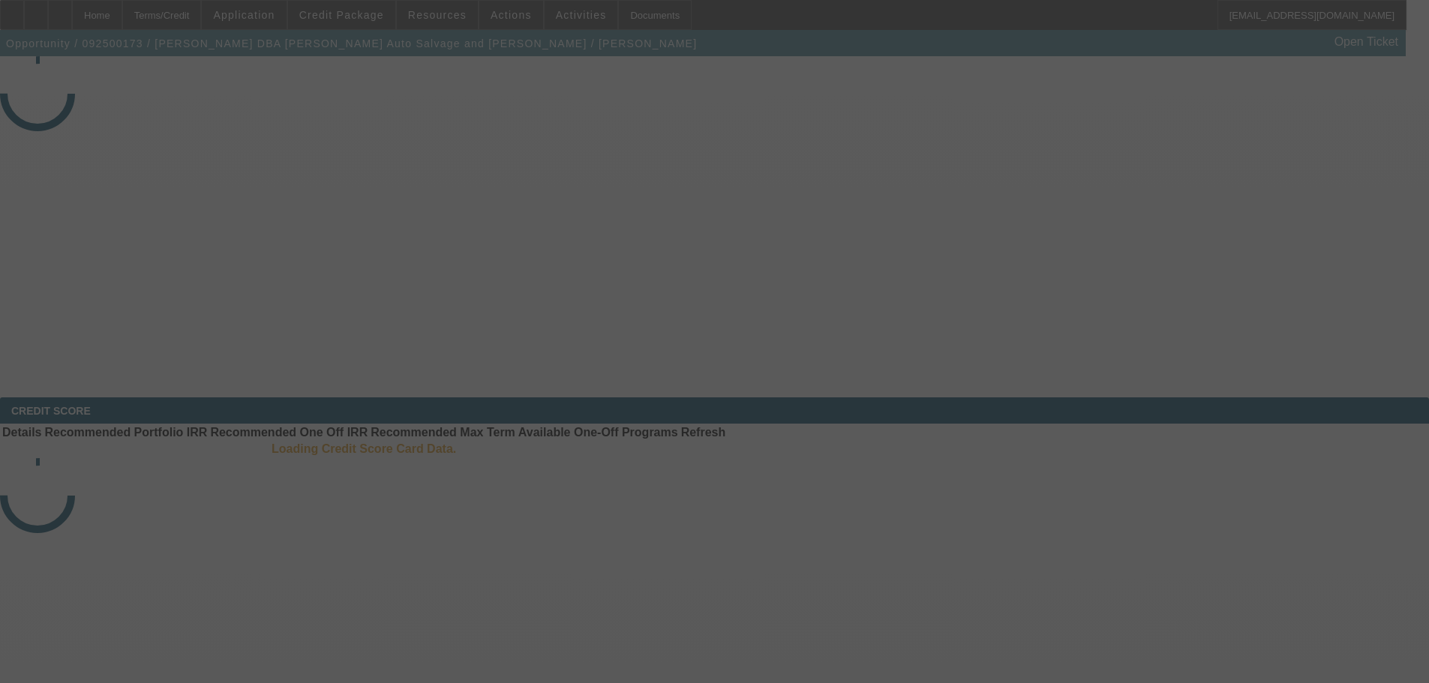
select select "4"
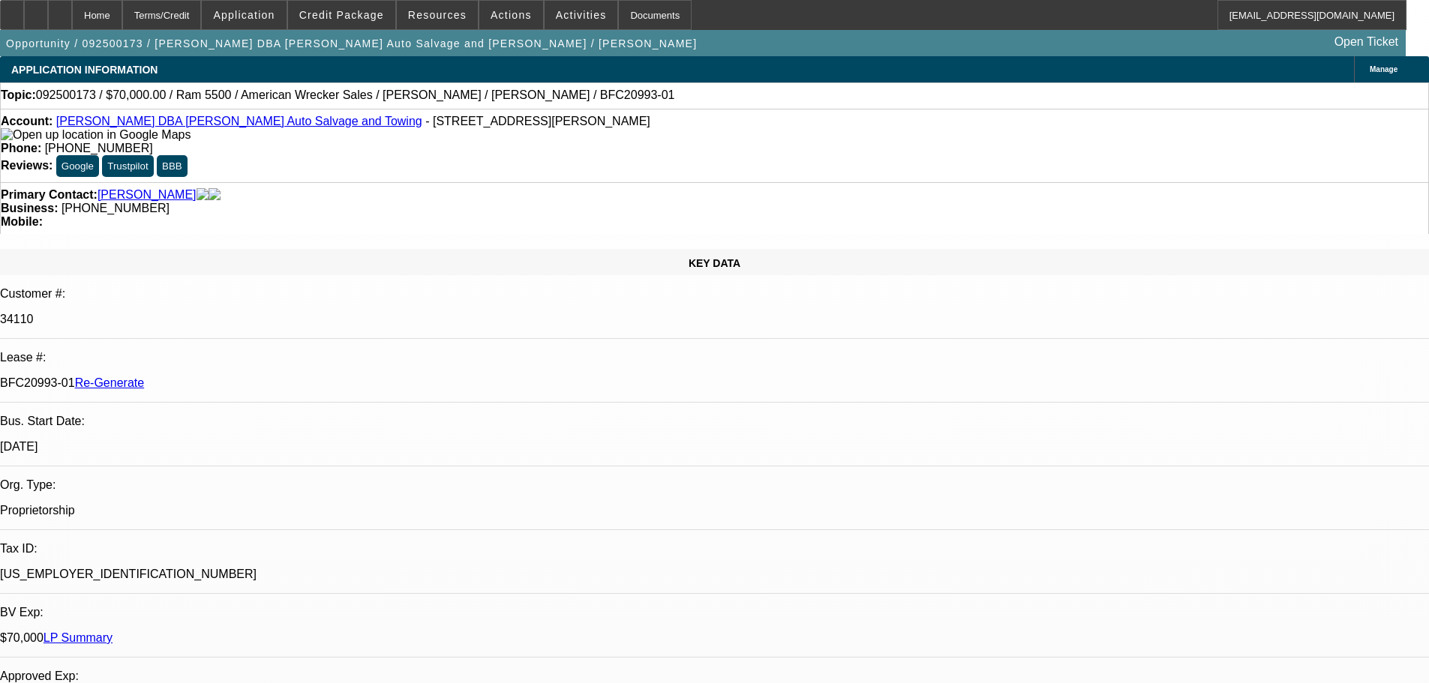
select select "0"
select select "2"
select select "0"
select select "6"
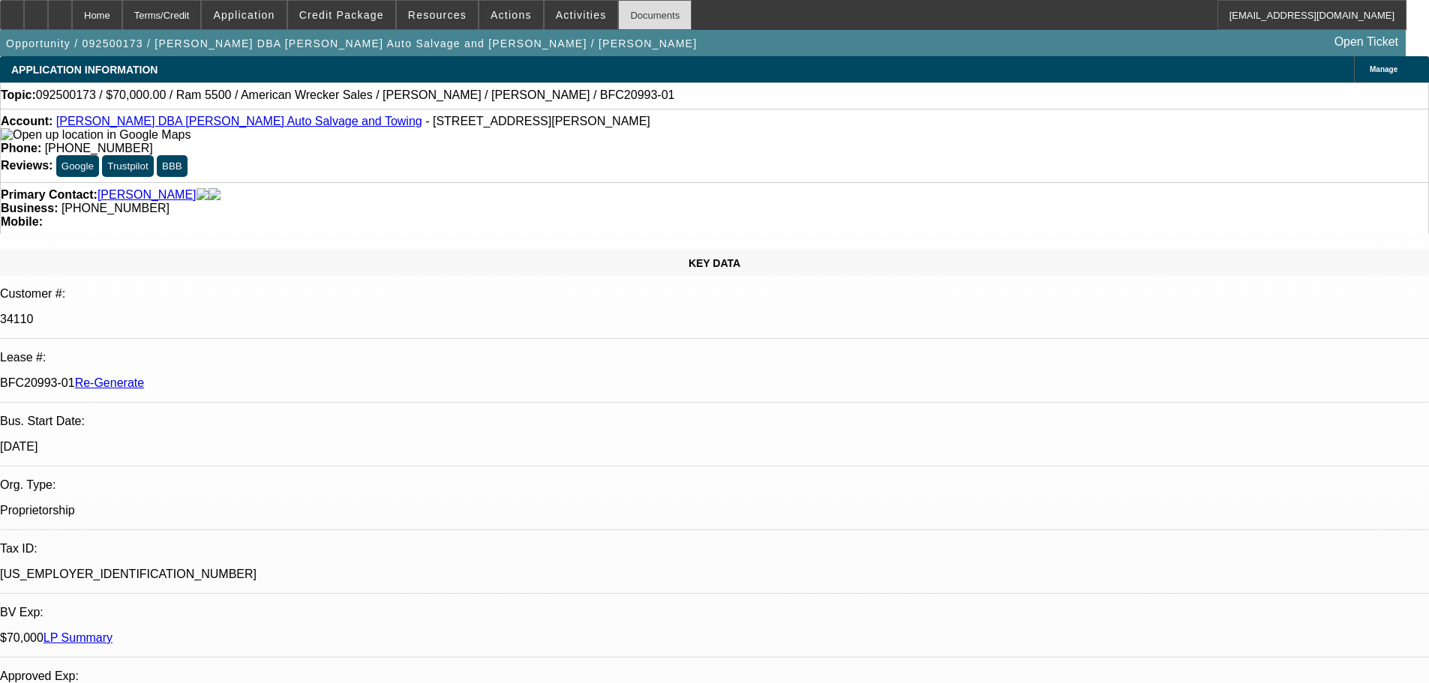
click at [618, 29] on div "Documents" at bounding box center [655, 15] width 74 height 30
click at [518, 16] on span at bounding box center [511, 15] width 64 height 36
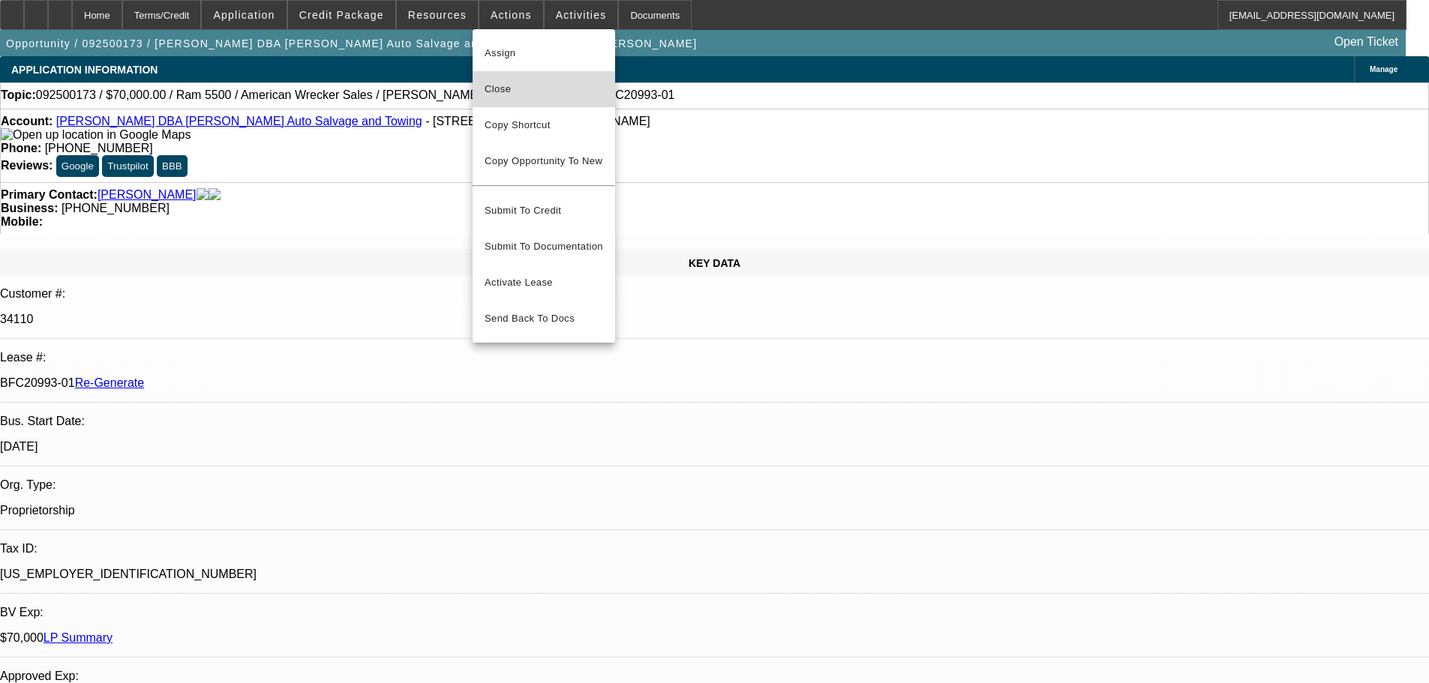
click at [524, 95] on span "Close" at bounding box center [544, 89] width 119 height 18
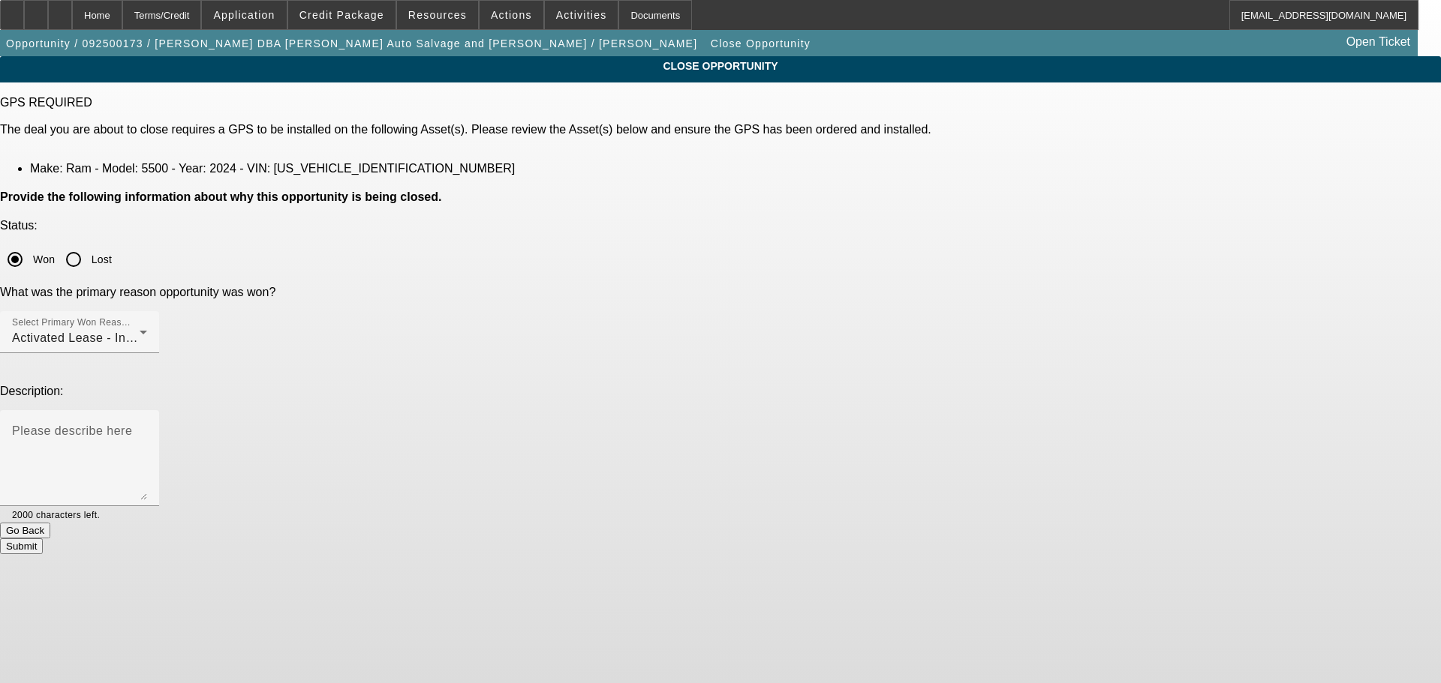
click at [43, 539] on button "Submit" at bounding box center [21, 547] width 43 height 16
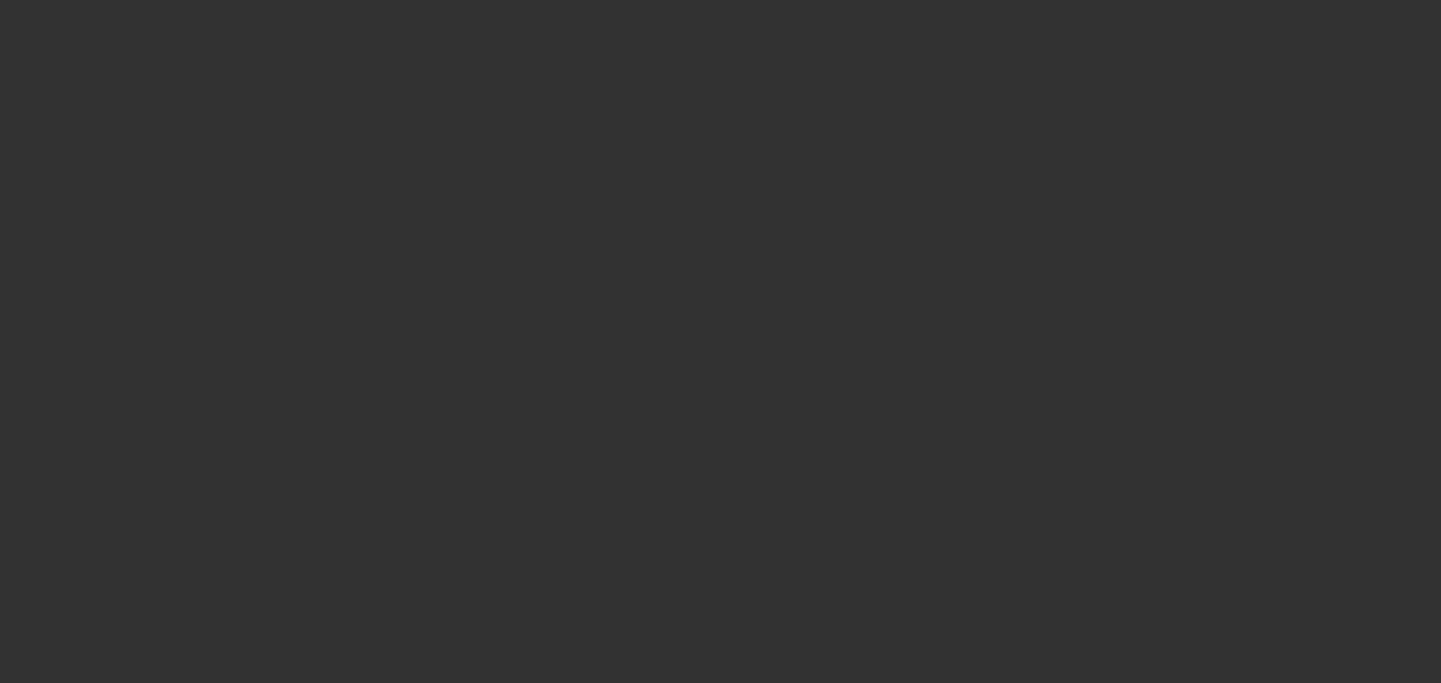
select select "4"
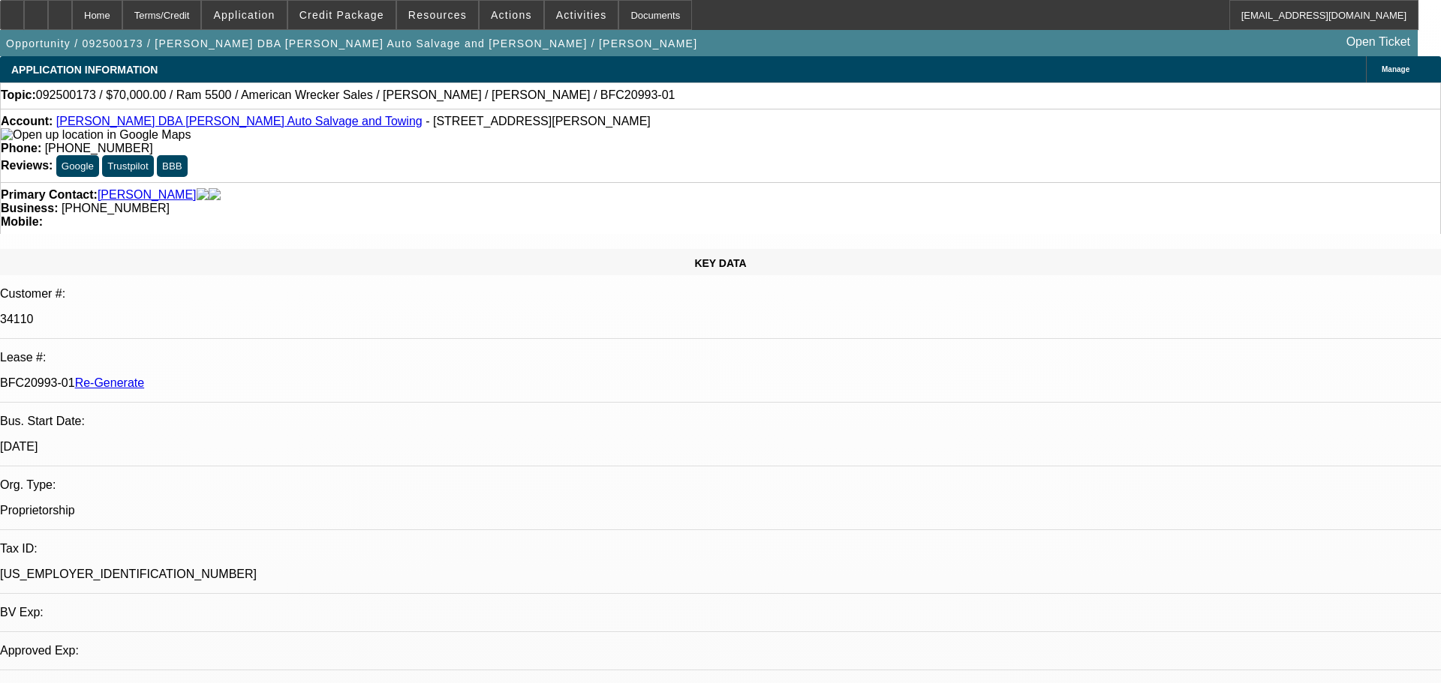
select select "0"
select select "2"
select select "0"
select select "6"
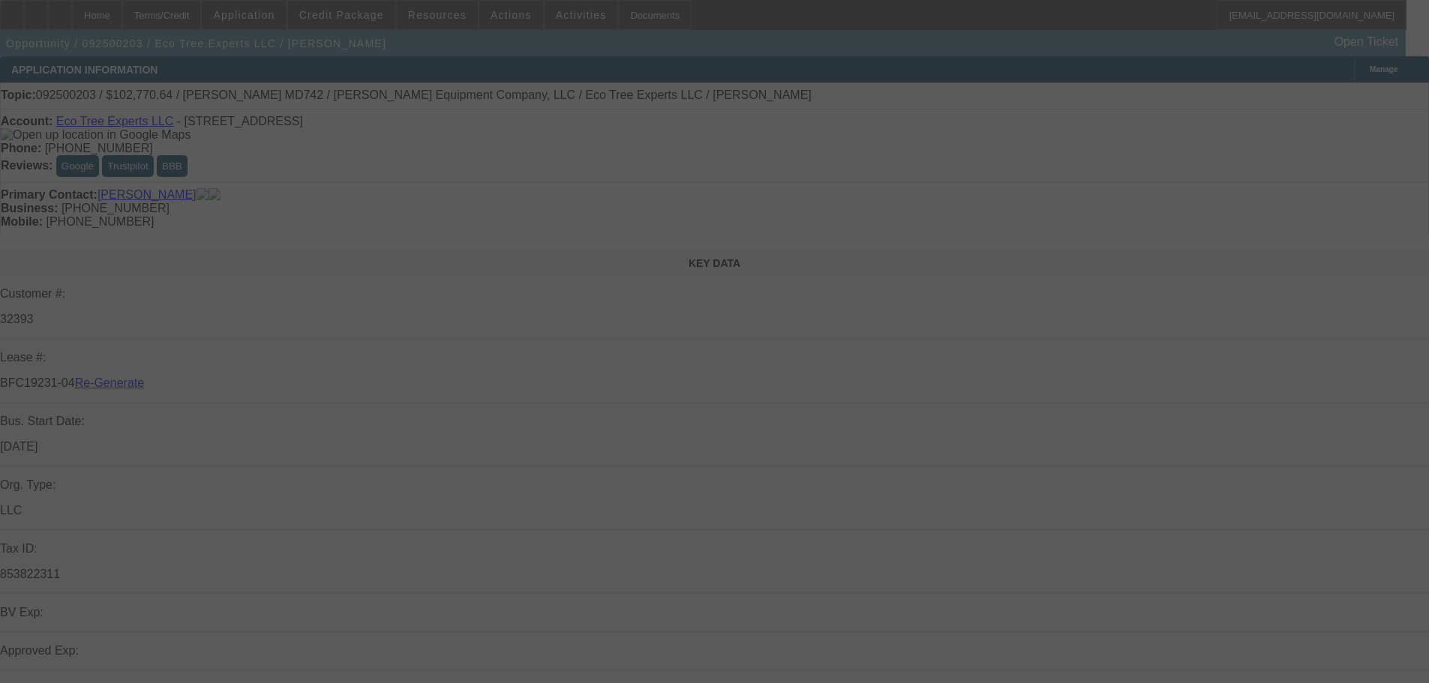
select select "4"
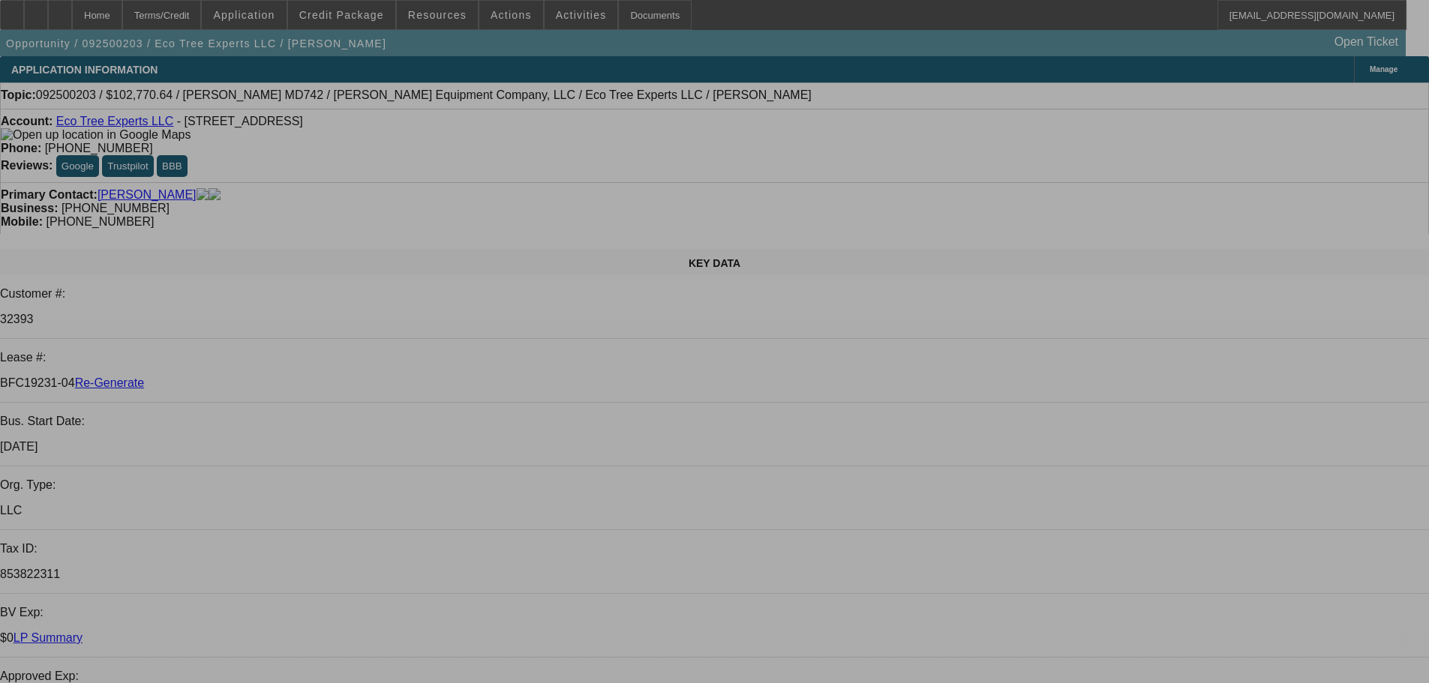
select select "0"
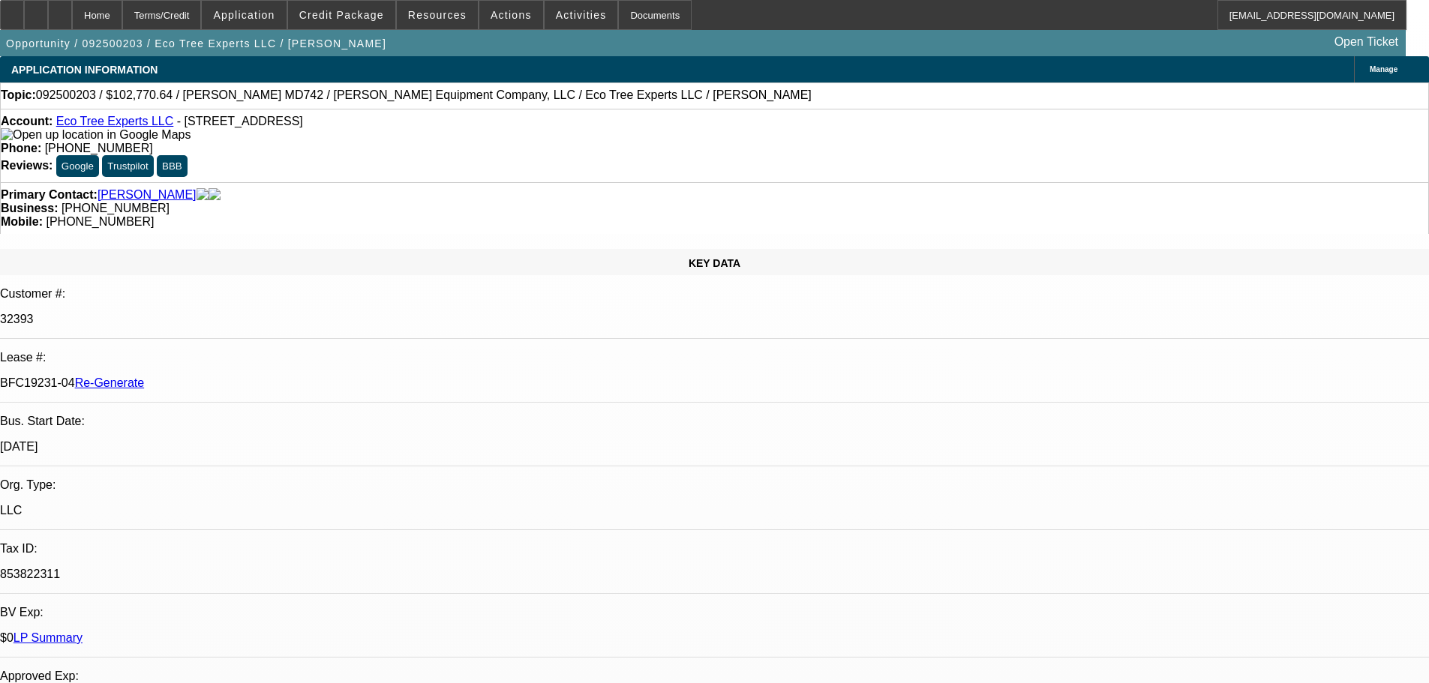
select select "0"
select select "1"
select select "6"
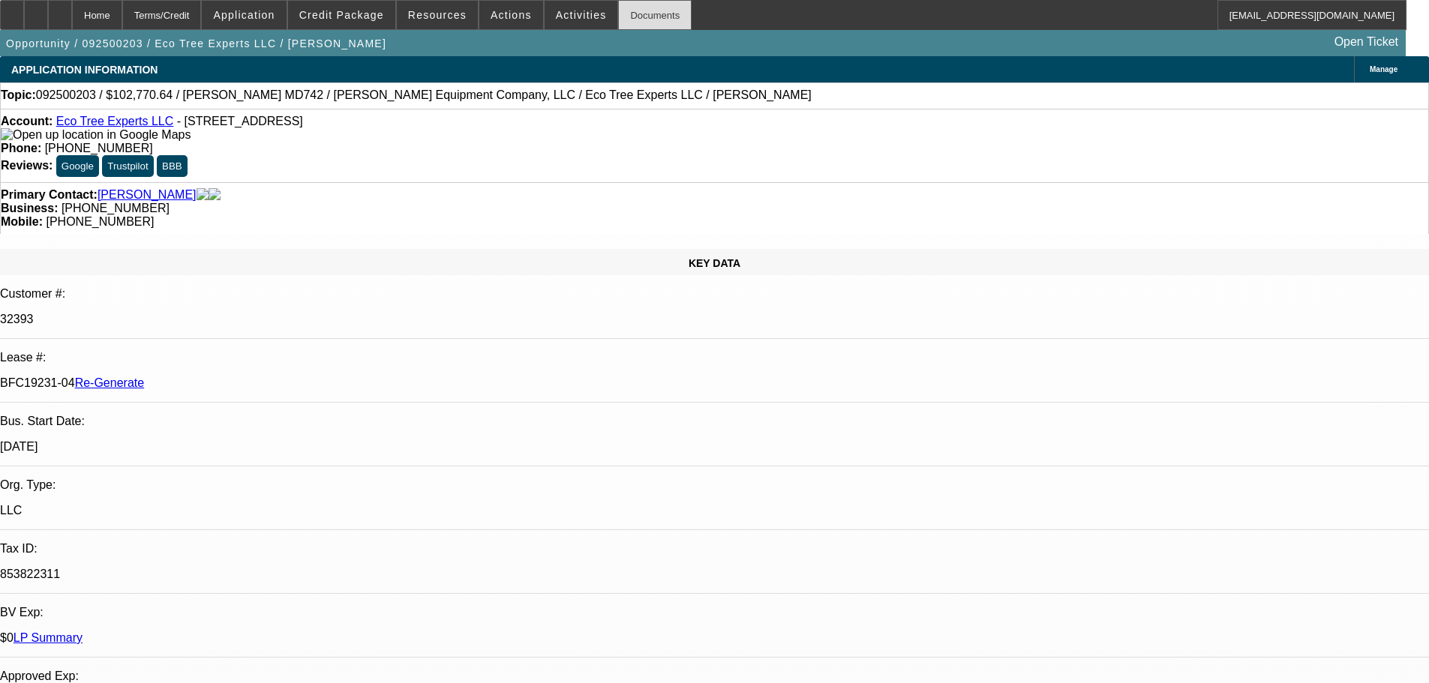
click at [626, 12] on div "Documents" at bounding box center [655, 15] width 74 height 30
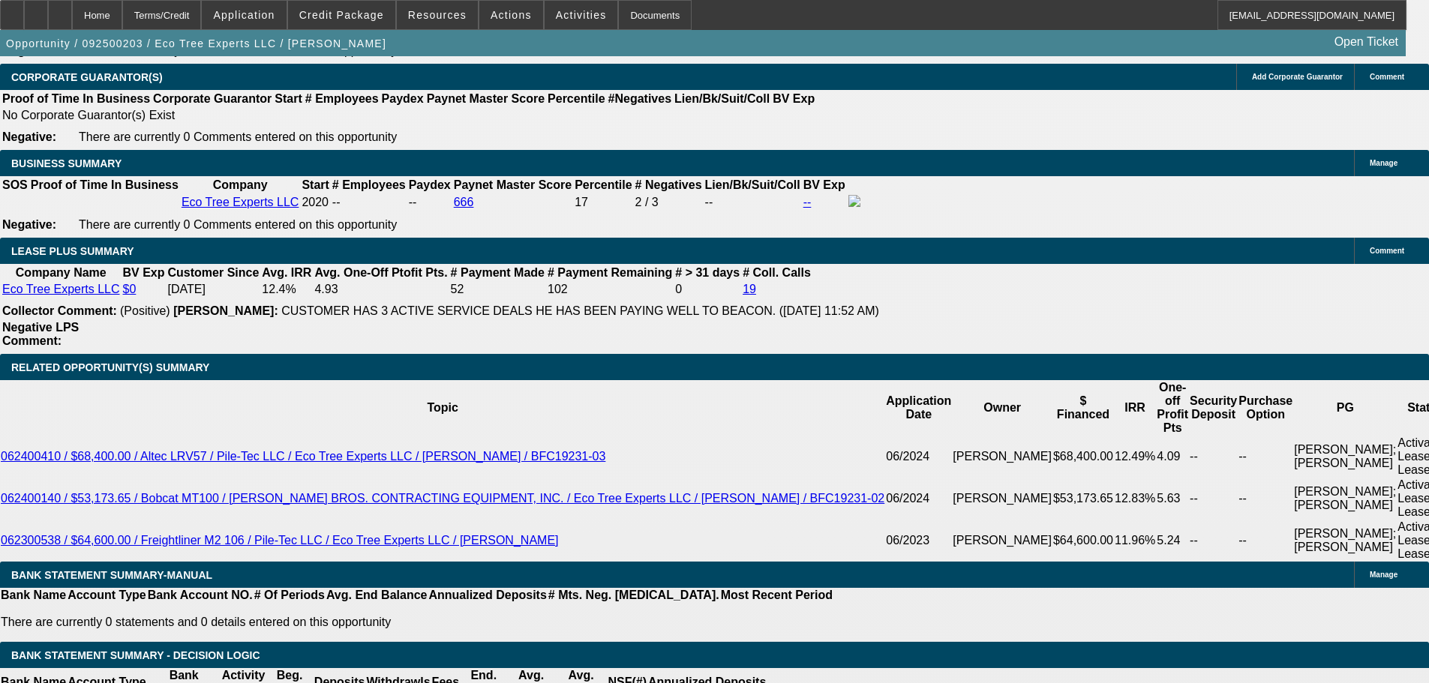
scroll to position [2551, 0]
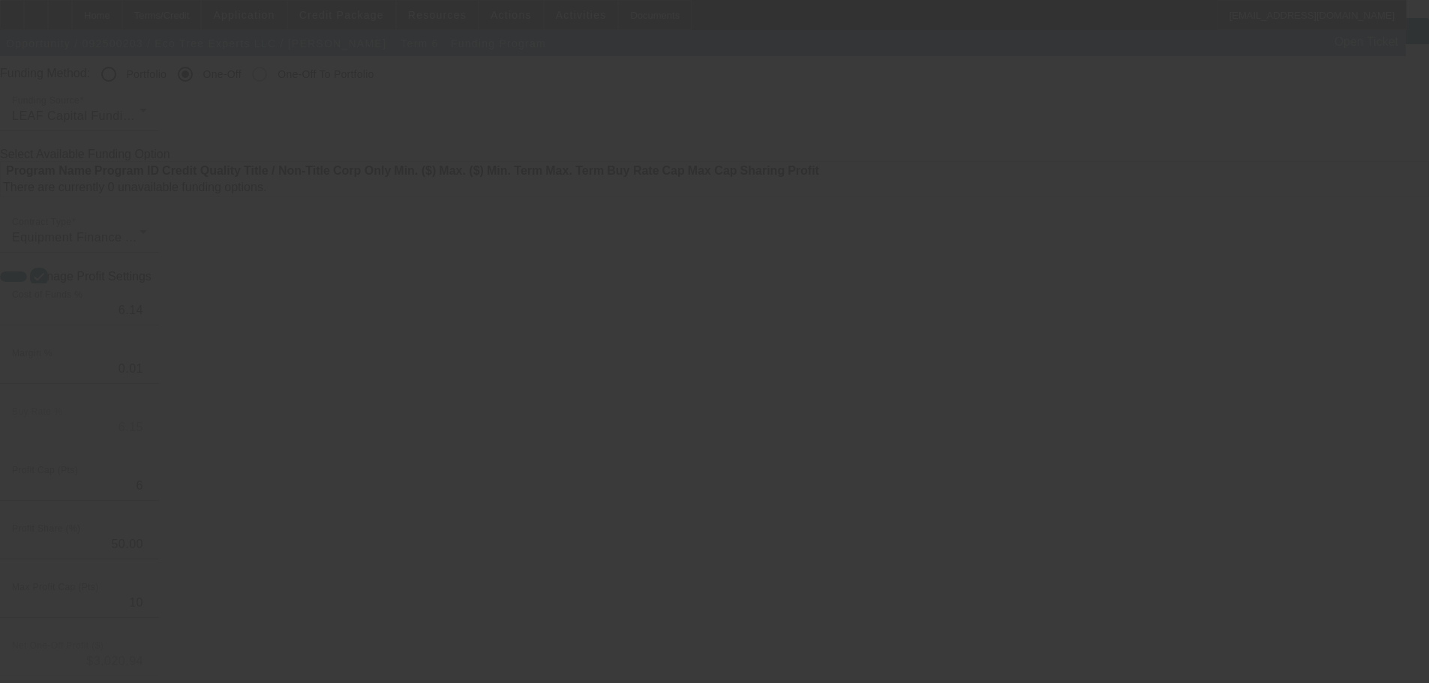
scroll to position [75, 0]
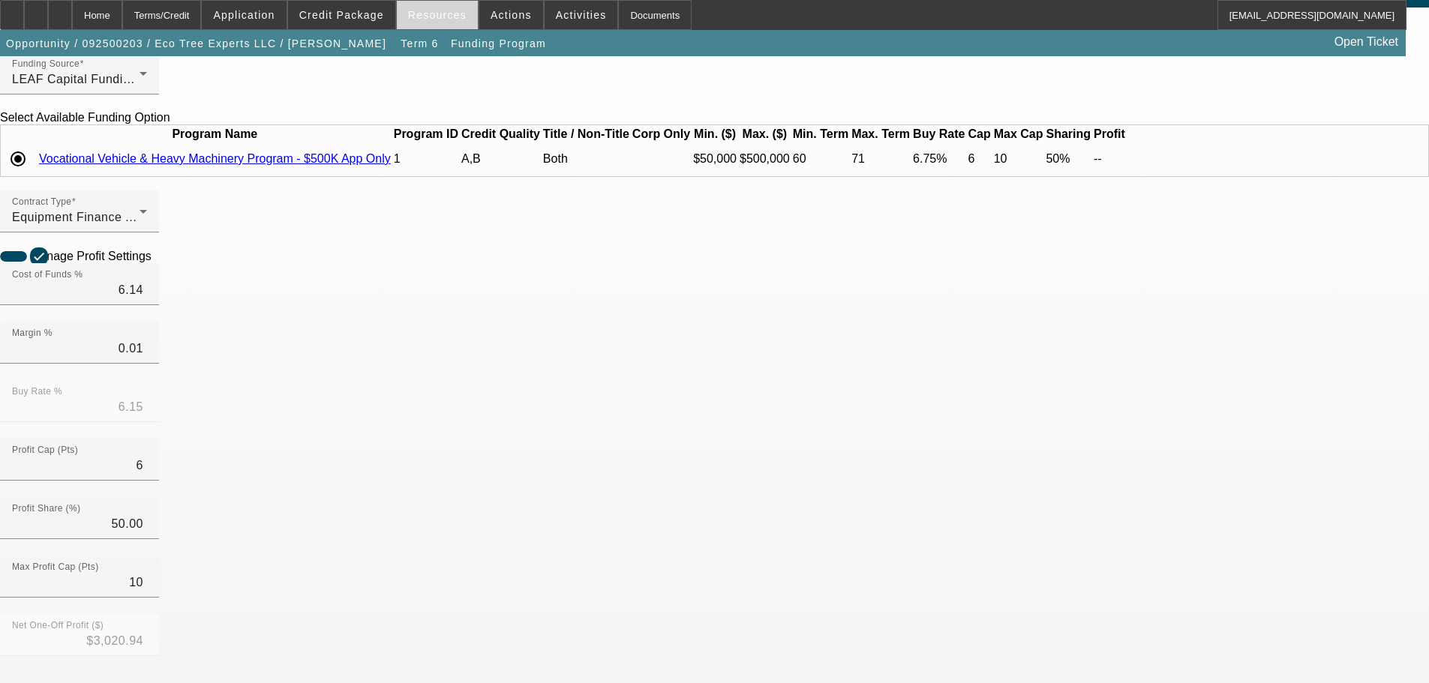
click at [433, 17] on span "Resources" at bounding box center [437, 15] width 59 height 12
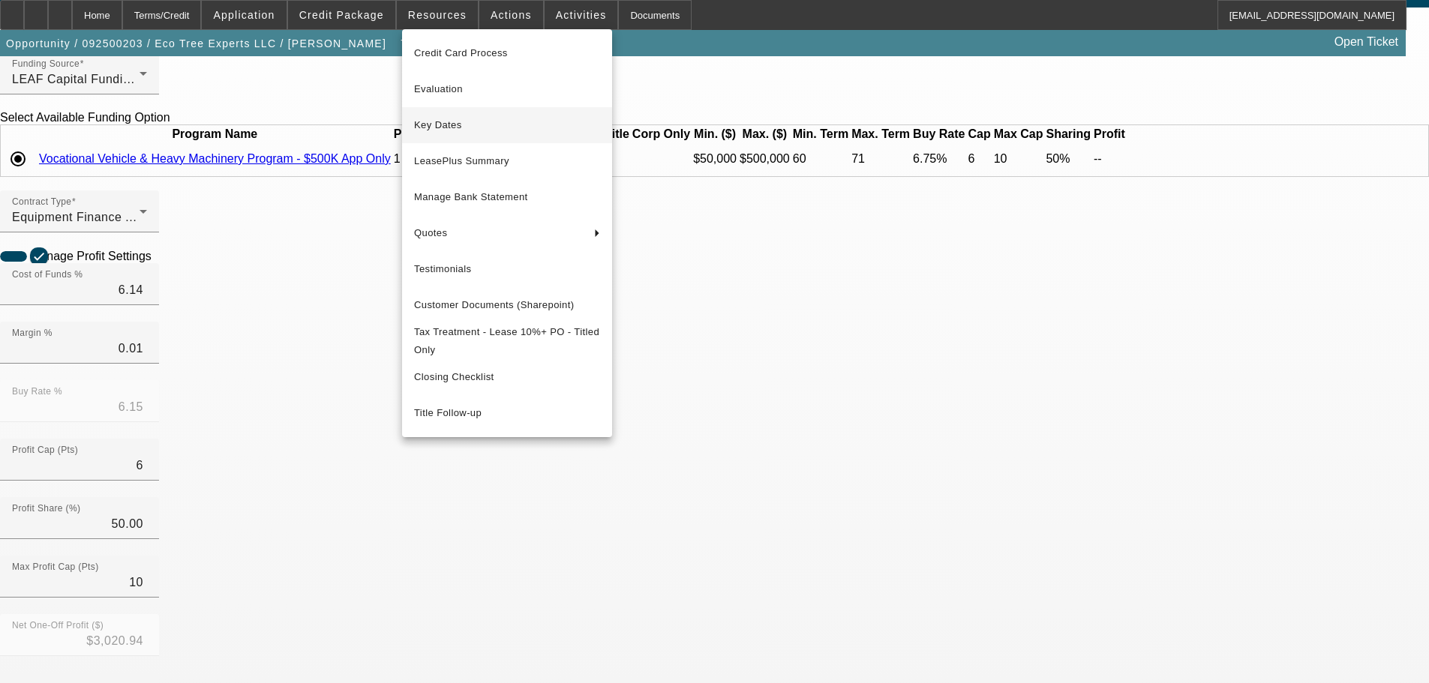
click at [464, 123] on span "Key Dates" at bounding box center [507, 125] width 186 height 18
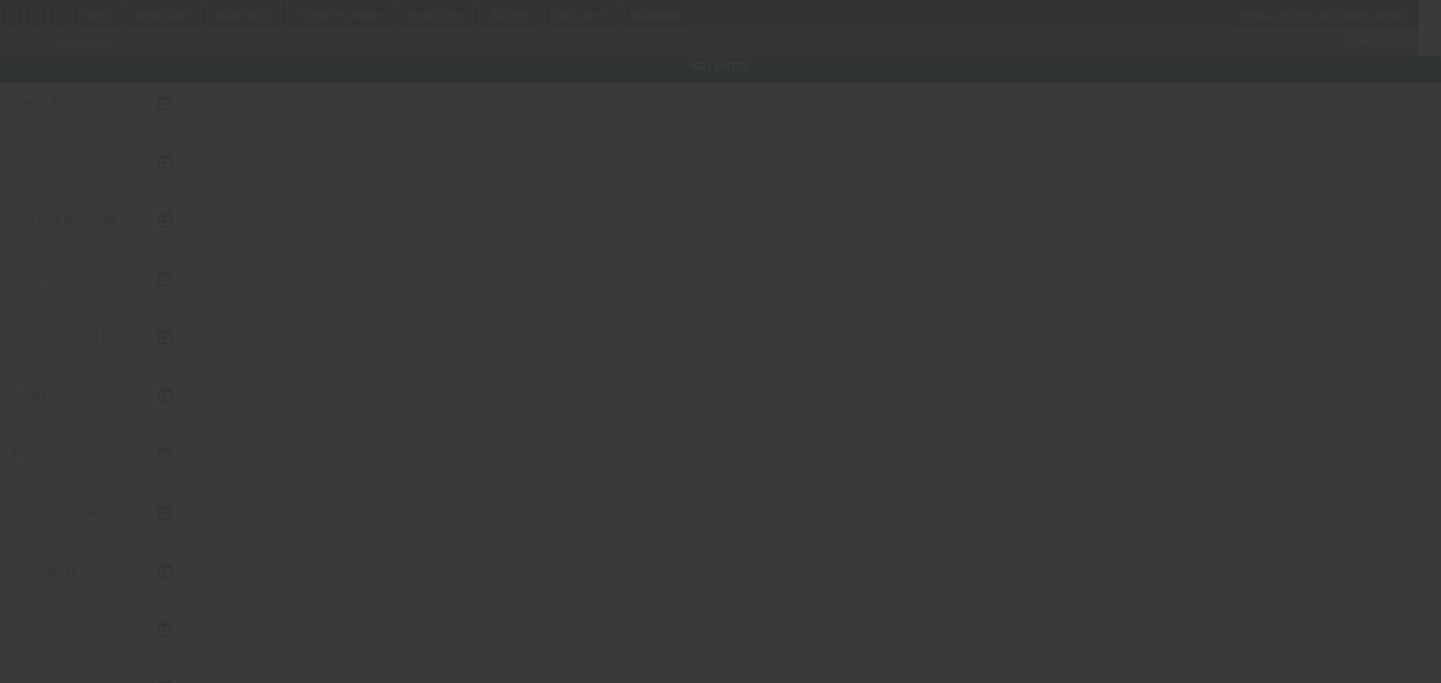
type input "[DATE]"
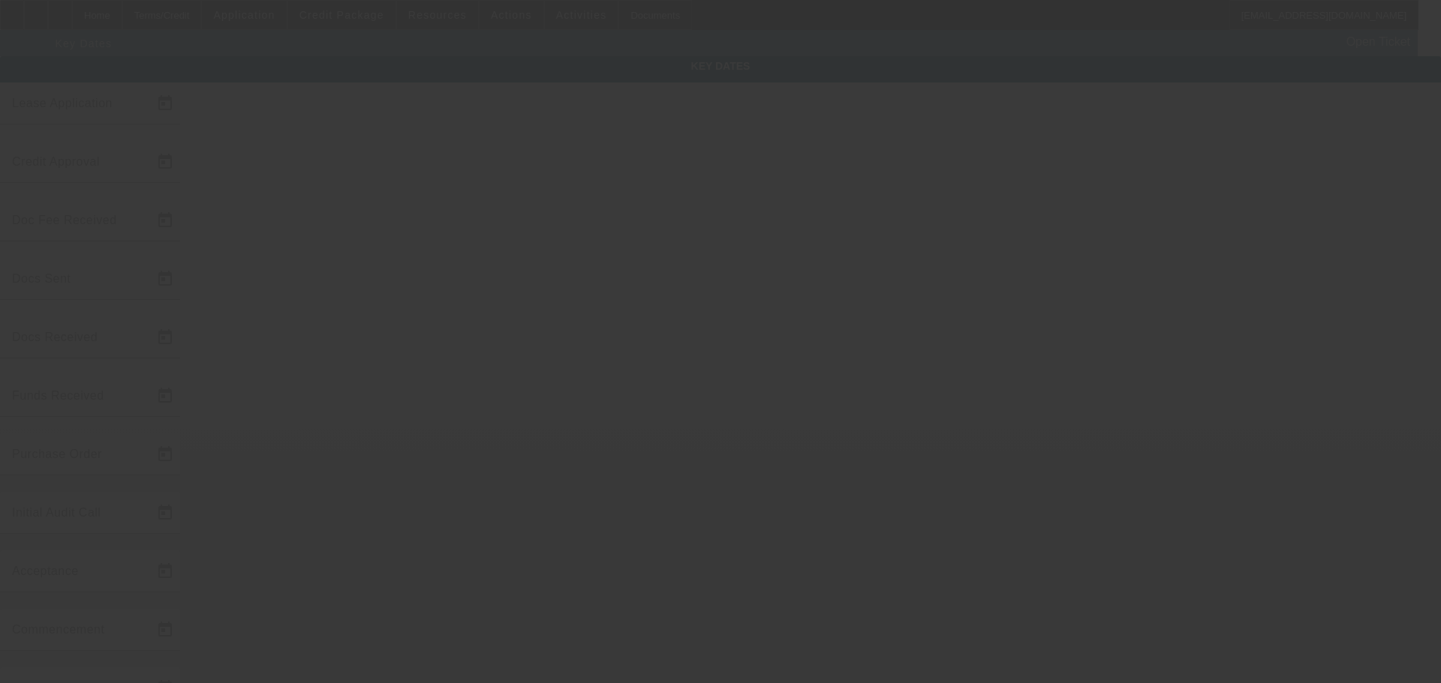
type input "[DATE]"
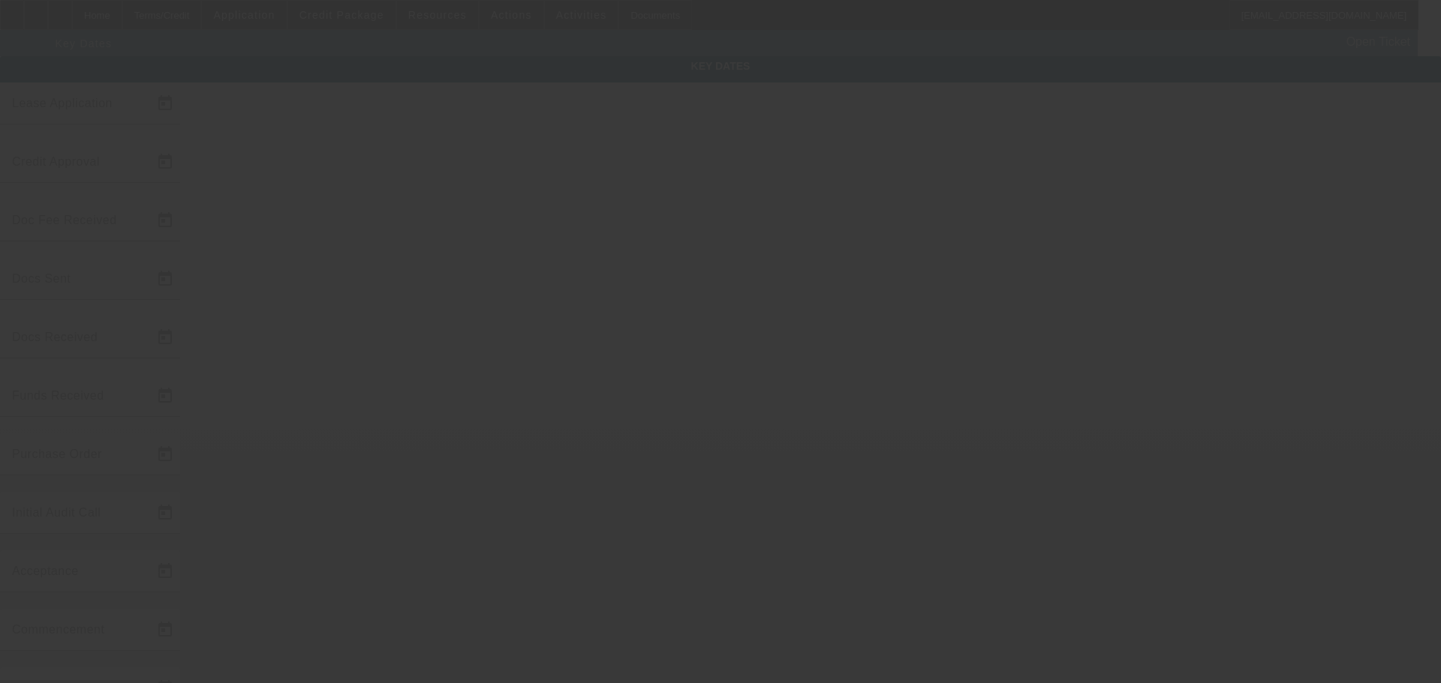
type input "[DATE]"
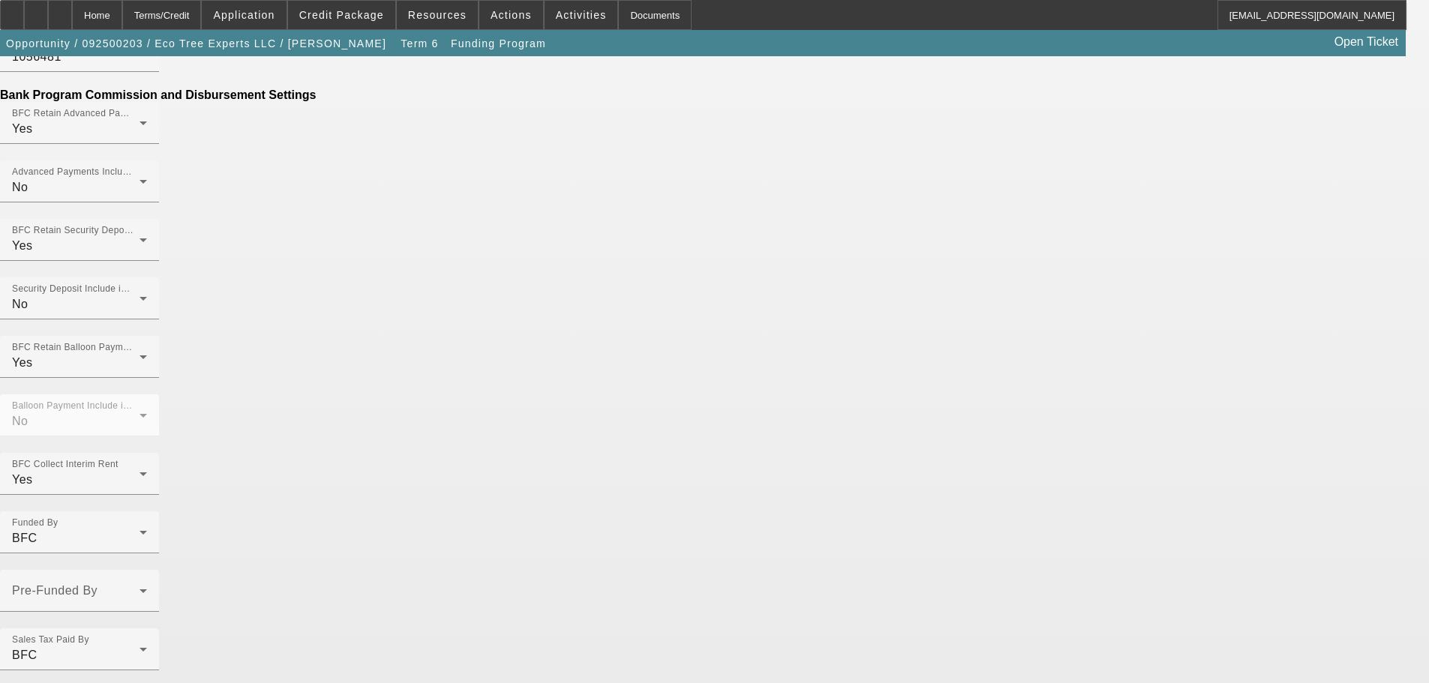
scroll to position [535, 0]
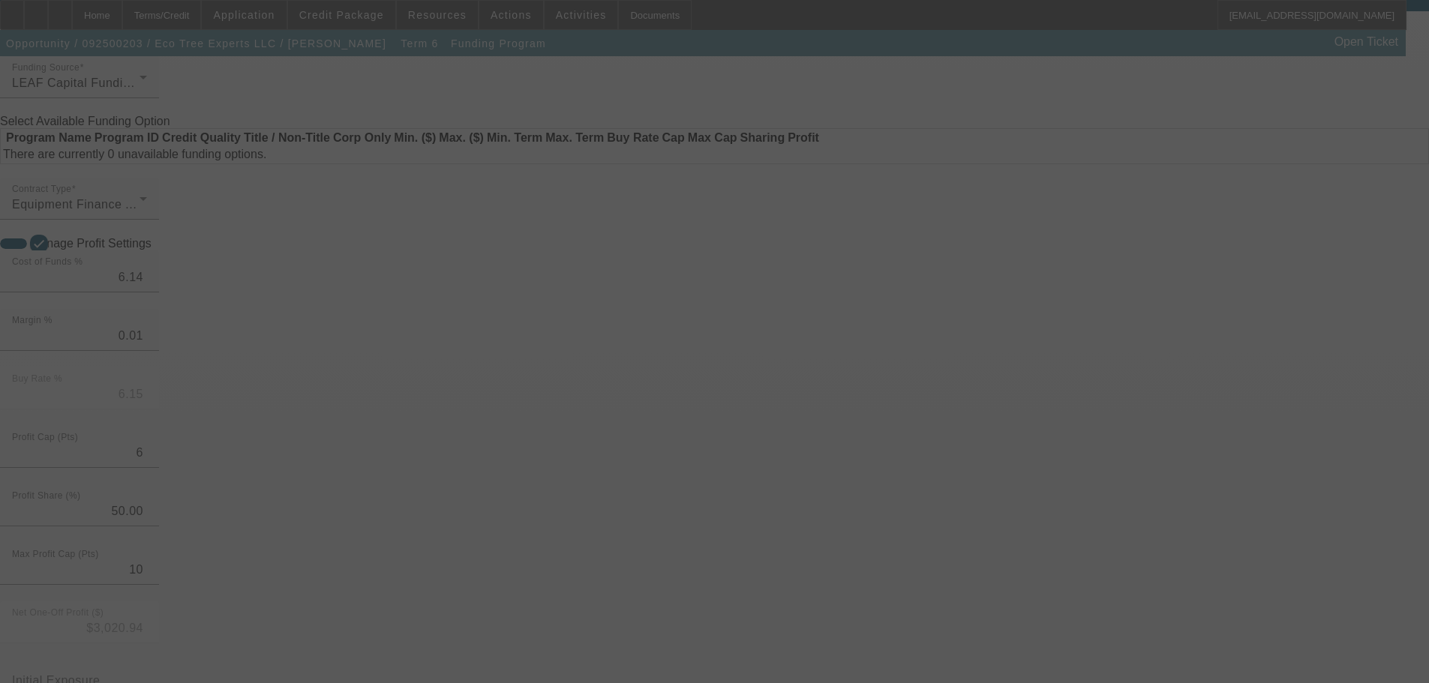
scroll to position [75, 0]
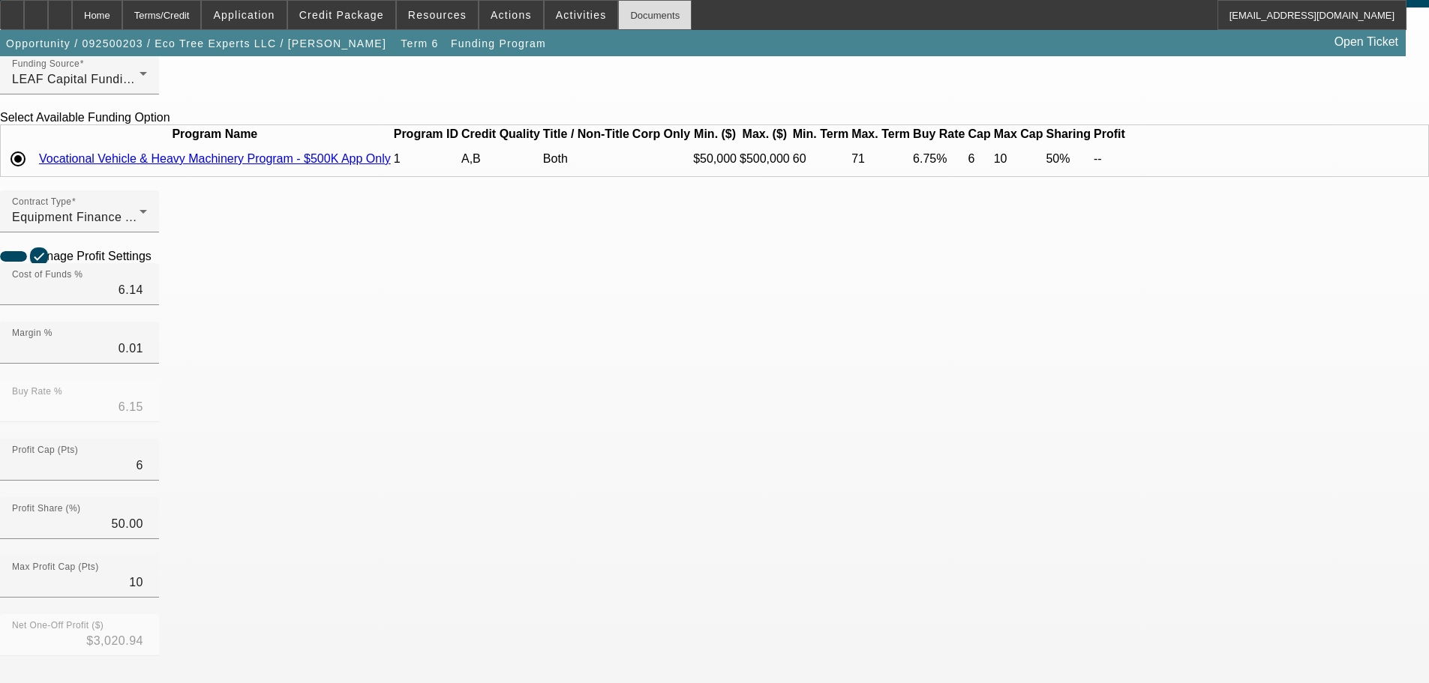
click at [632, 17] on div "Documents" at bounding box center [655, 15] width 74 height 30
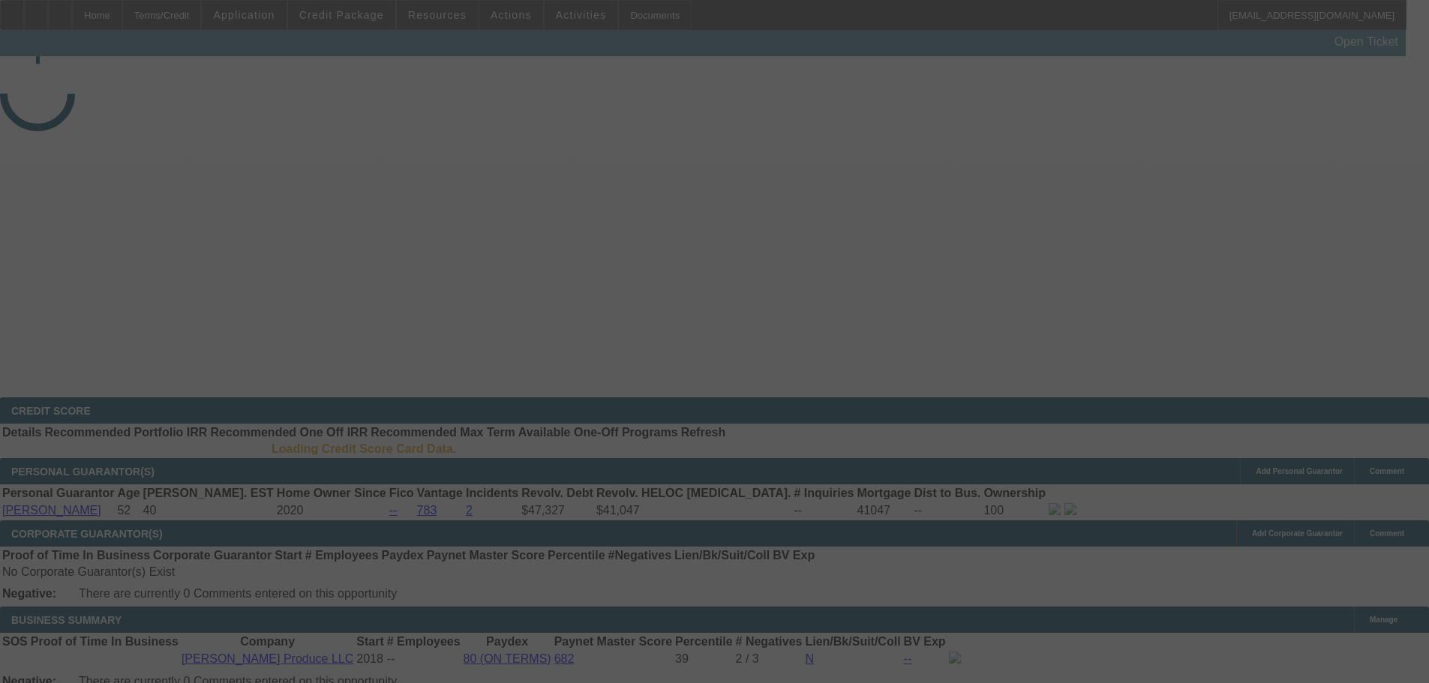
select select "4"
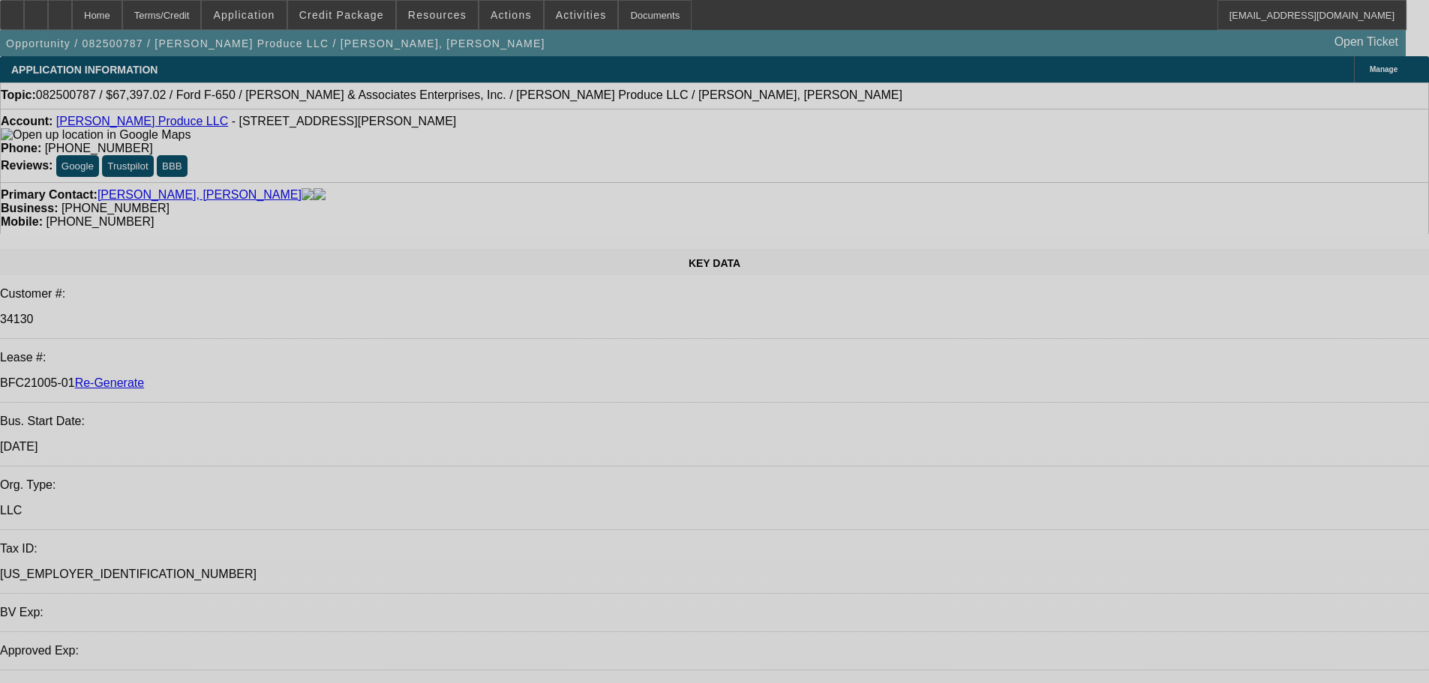
select select "0"
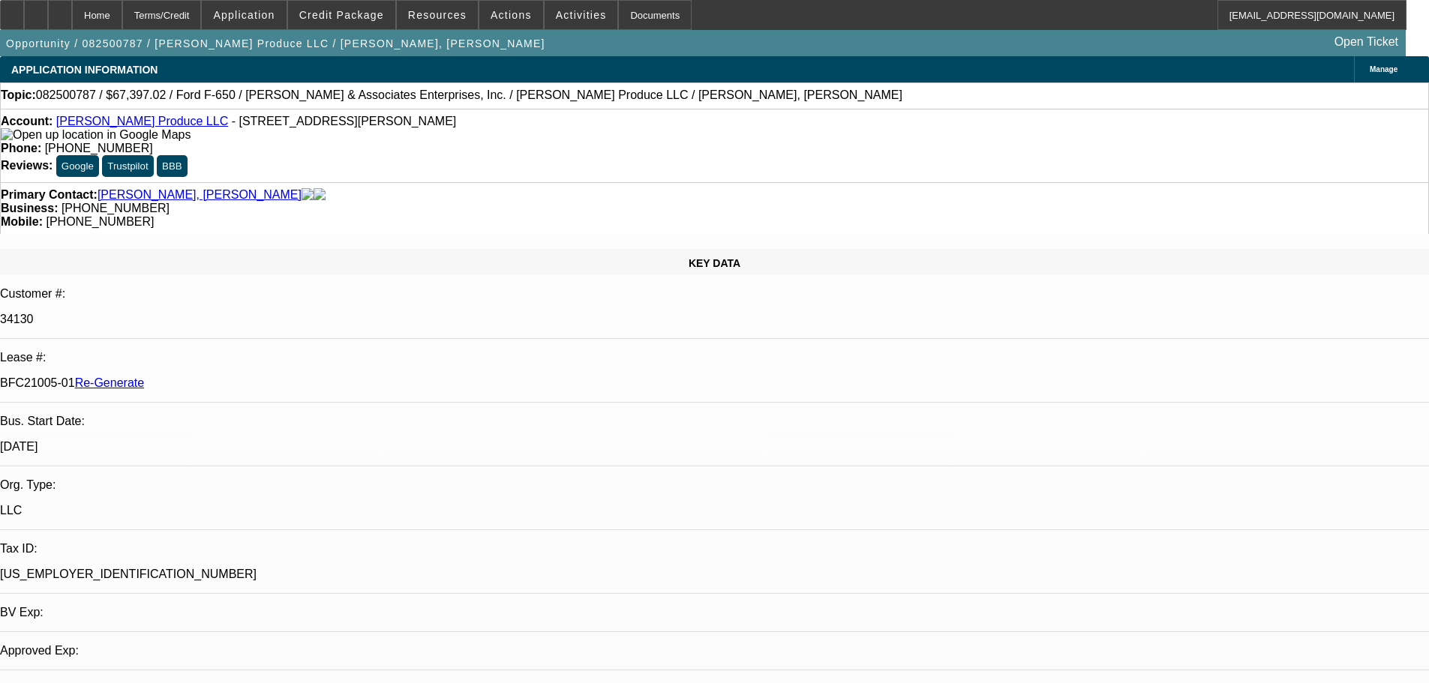
select select "1"
select select "6"
click at [630, 16] on div "Documents" at bounding box center [655, 15] width 74 height 30
